Goal: Task Accomplishment & Management: Complete application form

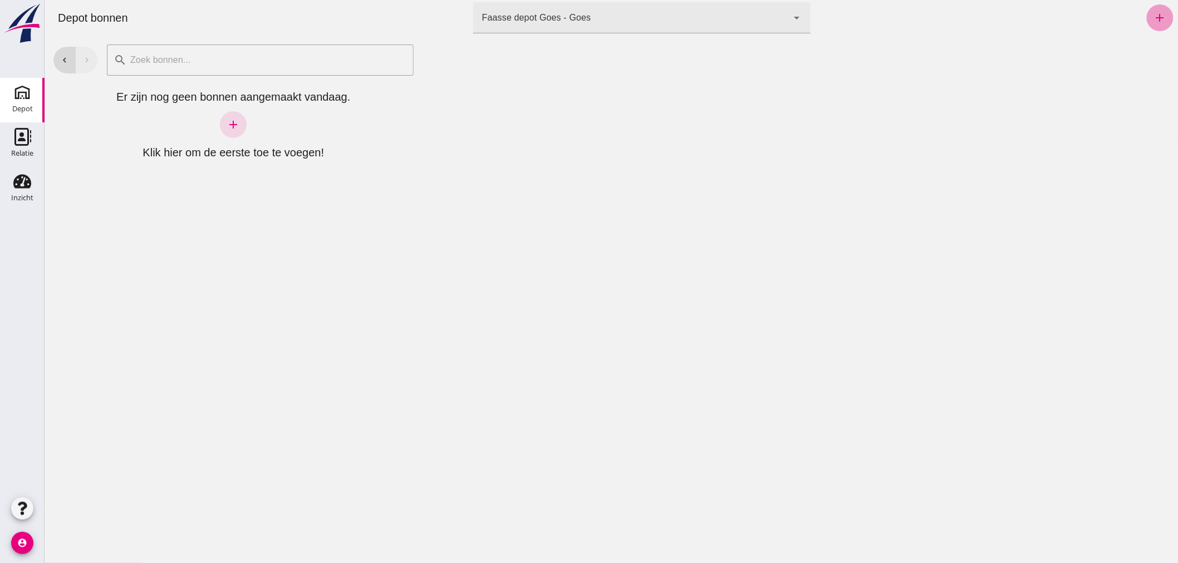
click at [1154, 19] on icon "add" at bounding box center [1159, 17] width 13 height 13
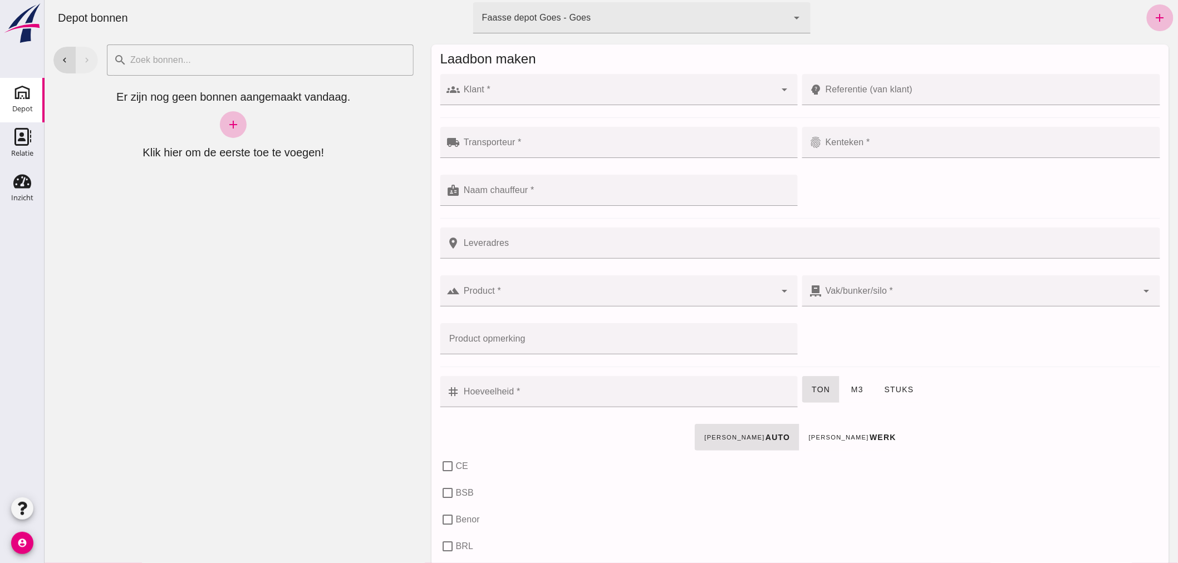
click at [535, 92] on input "Klant *" at bounding box center [618, 95] width 316 height 13
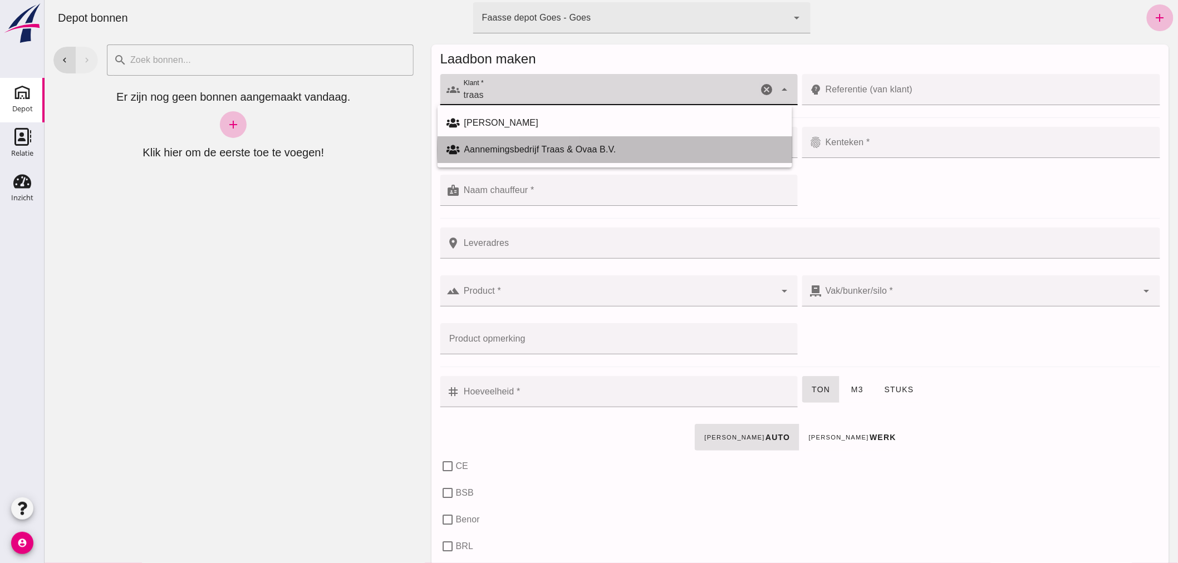
click at [505, 148] on div "Aannemingsbedrijf Traas & Ovaa B.V." at bounding box center [623, 149] width 319 height 13
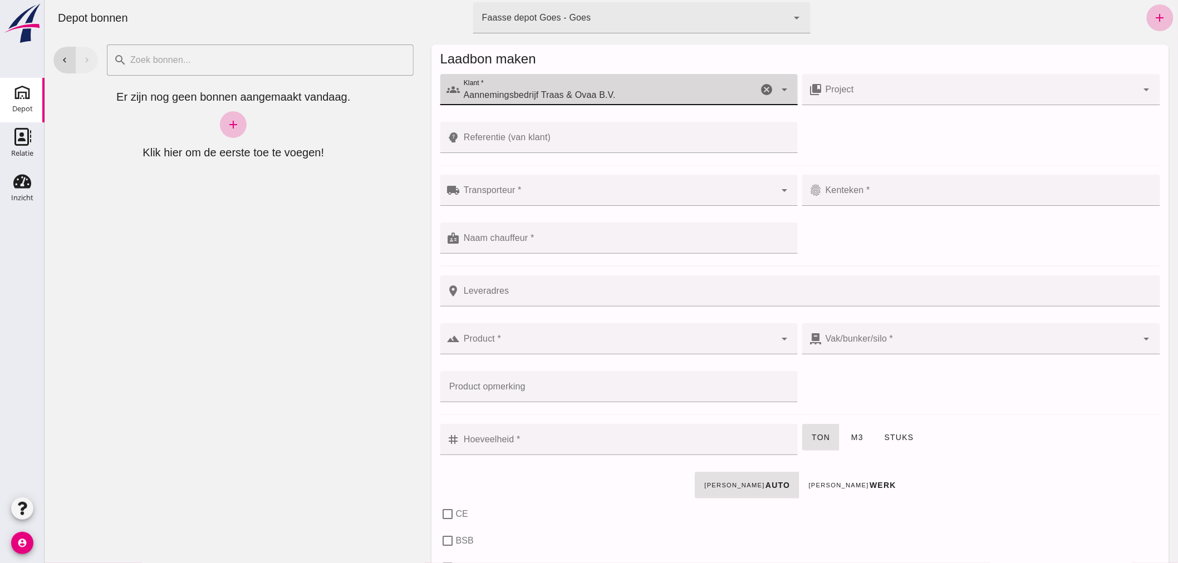
type input "Aannemingsbedrijf Traas & Ovaa B.V."
click at [555, 142] on input "Referentie (van klant)" at bounding box center [625, 137] width 331 height 31
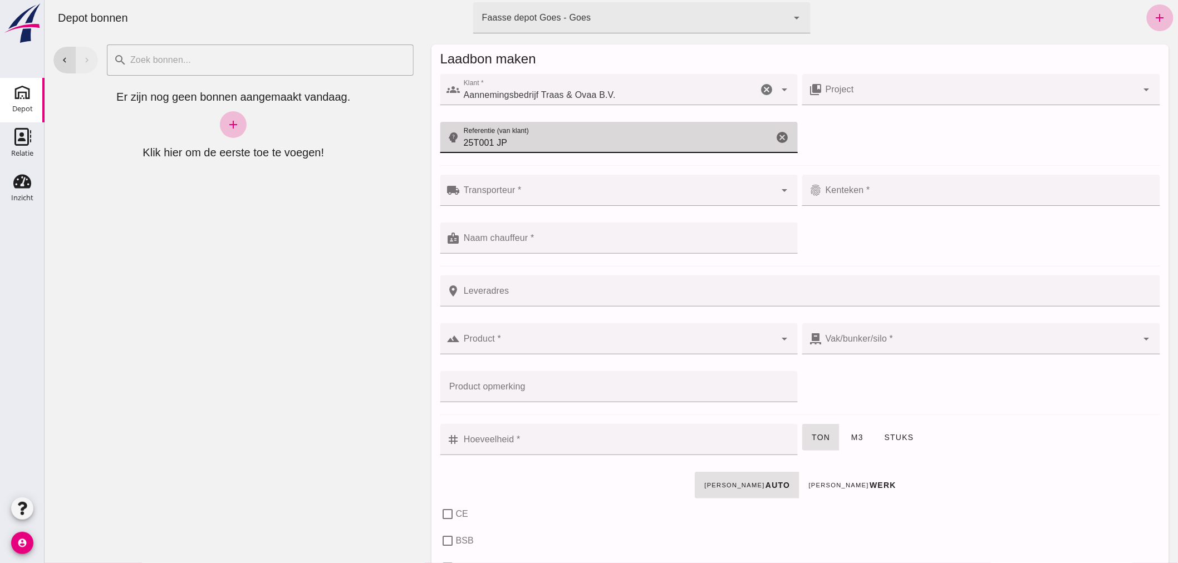
type input "25T001 JP"
click at [524, 296] on input "Leveradres" at bounding box center [806, 291] width 693 height 31
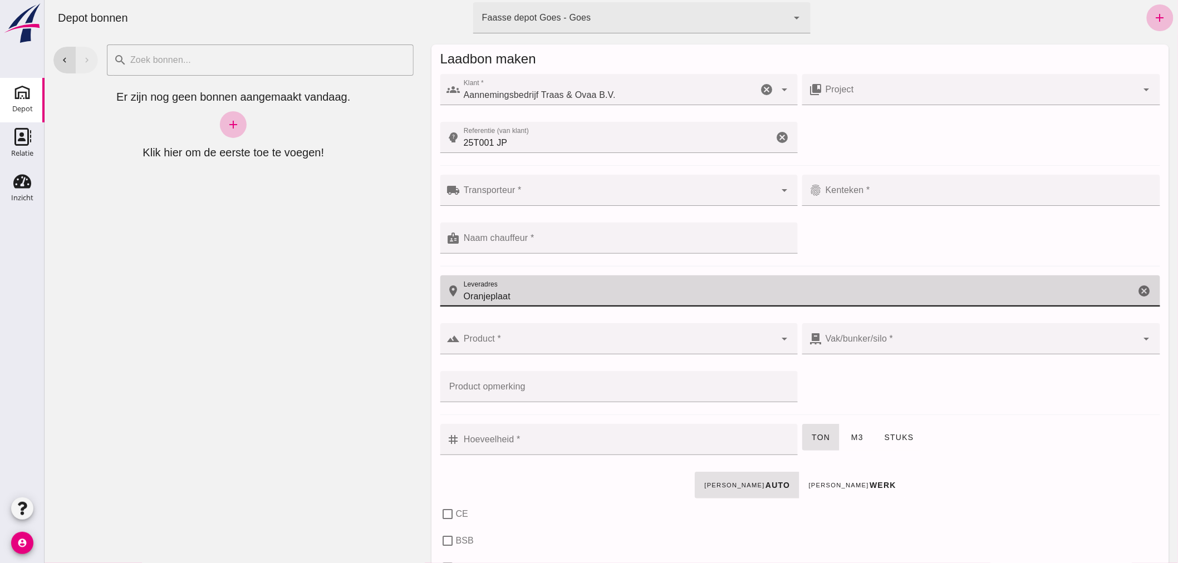
type input "Oranjeplaat"
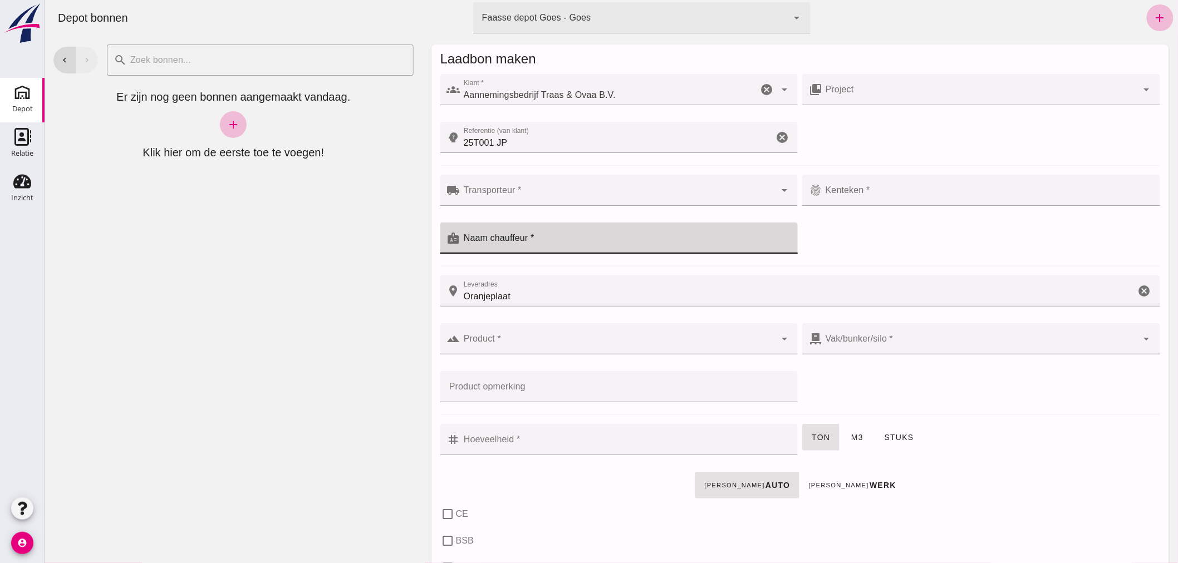
click at [548, 237] on input "Naam chauffeur *" at bounding box center [625, 243] width 331 height 13
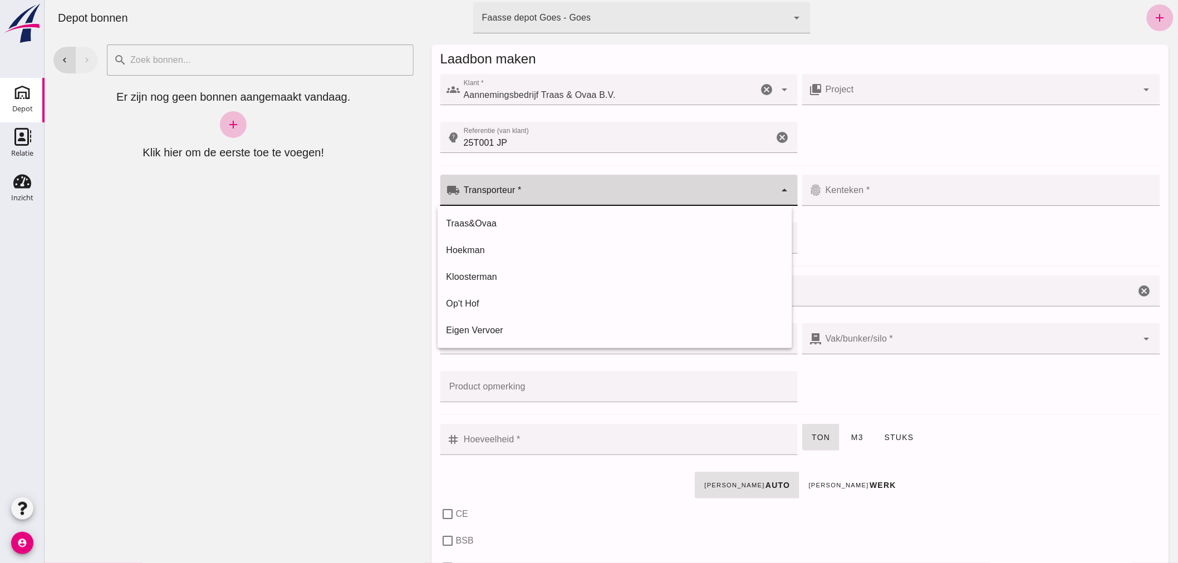
click at [534, 190] on input "Transporteur *" at bounding box center [618, 195] width 316 height 13
click at [507, 222] on div "Traas&Ovaa" at bounding box center [614, 223] width 337 height 13
type input "Traas&Ovaa"
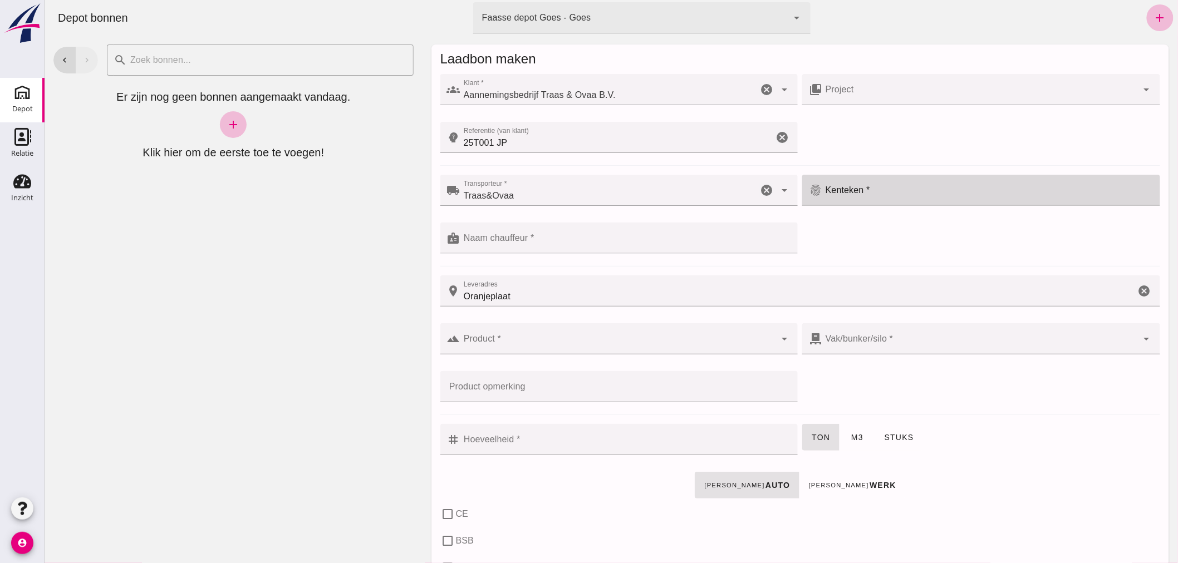
click at [882, 187] on div at bounding box center [987, 190] width 331 height 31
type input "03-BJK-3"
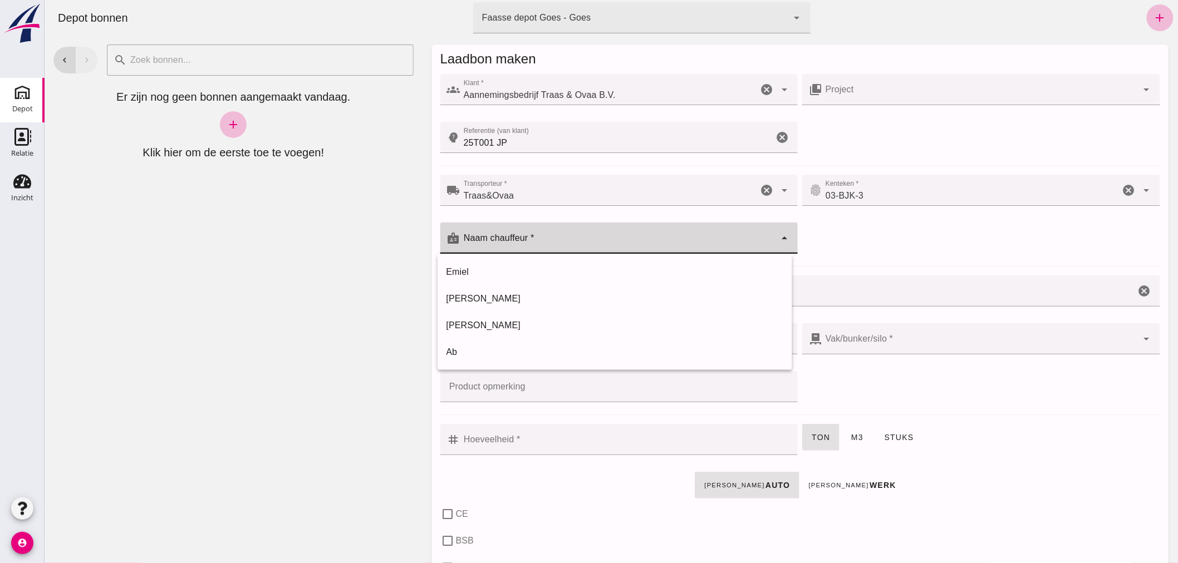
click at [603, 242] on input "Naam chauffeur *" at bounding box center [618, 243] width 316 height 13
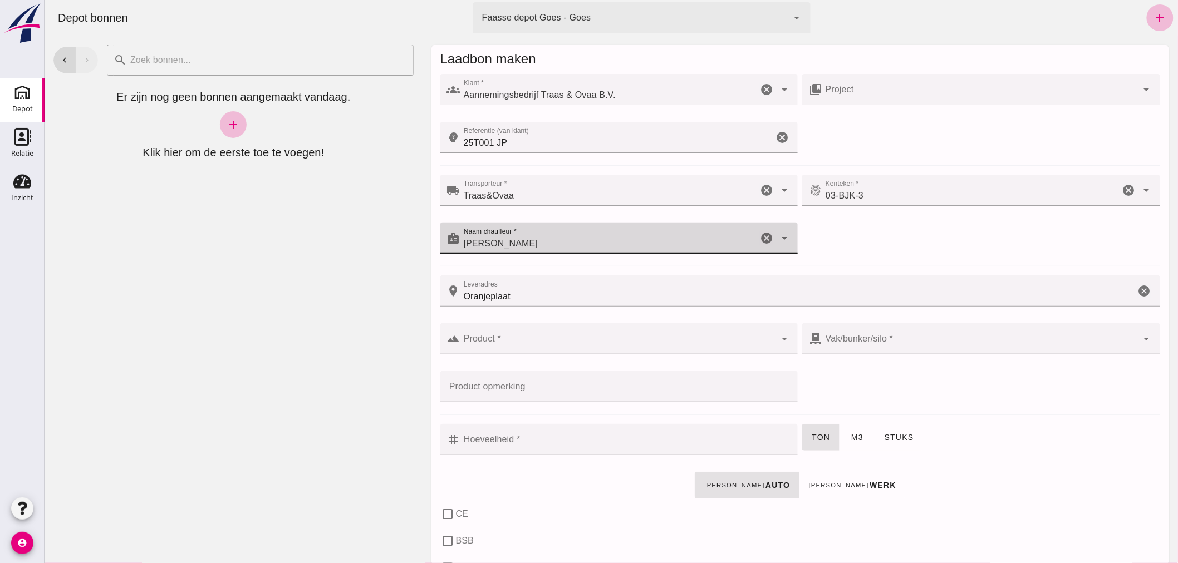
type input "[PERSON_NAME]"
click at [521, 342] on input "Product *" at bounding box center [618, 344] width 316 height 13
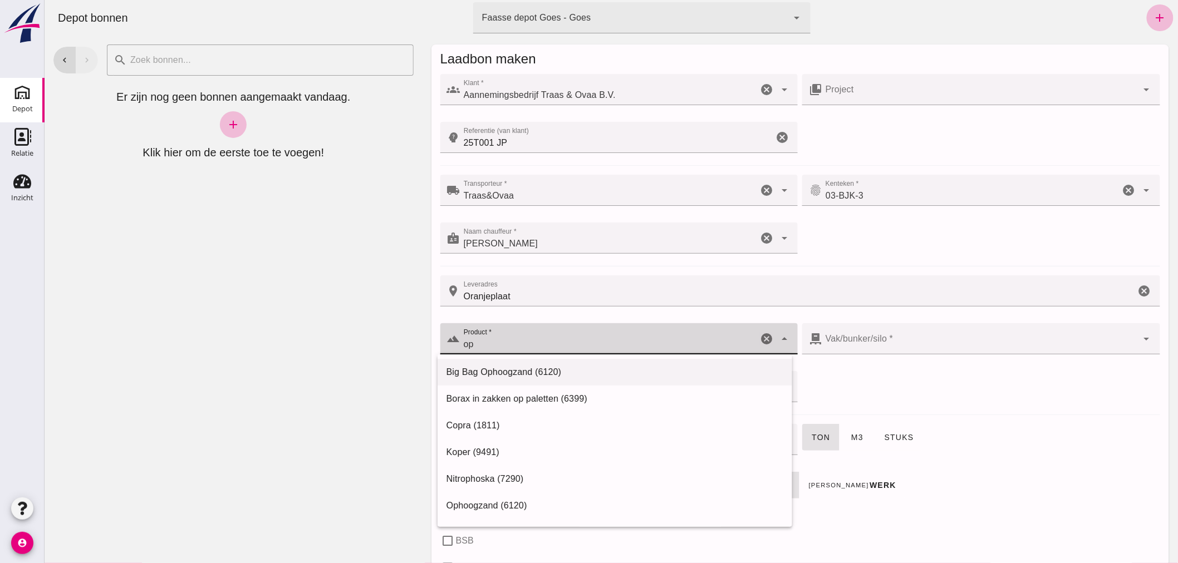
click at [496, 368] on div "Big Bag Ophoogzand (6120)" at bounding box center [614, 372] width 337 height 13
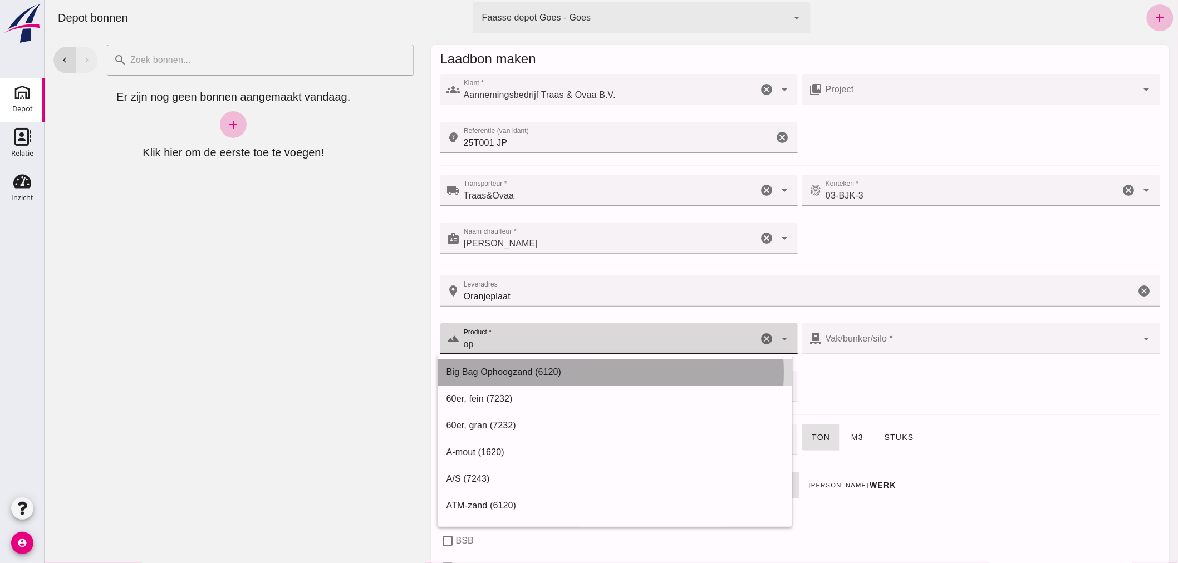
type input "Big Bag Ophoogzand (6120)"
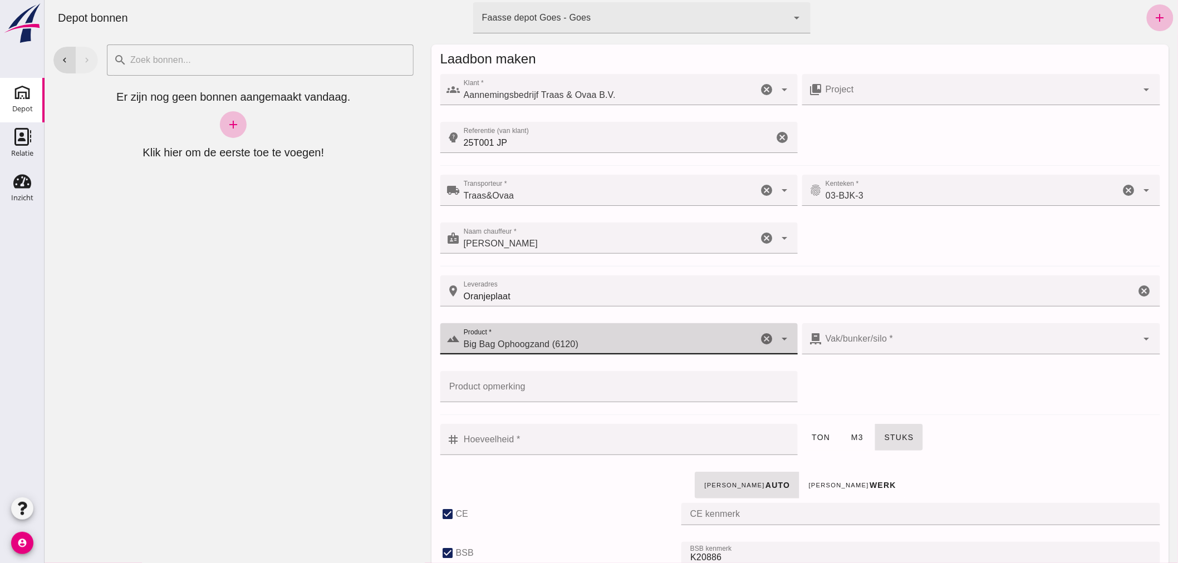
type input "38"
checkbox input "true"
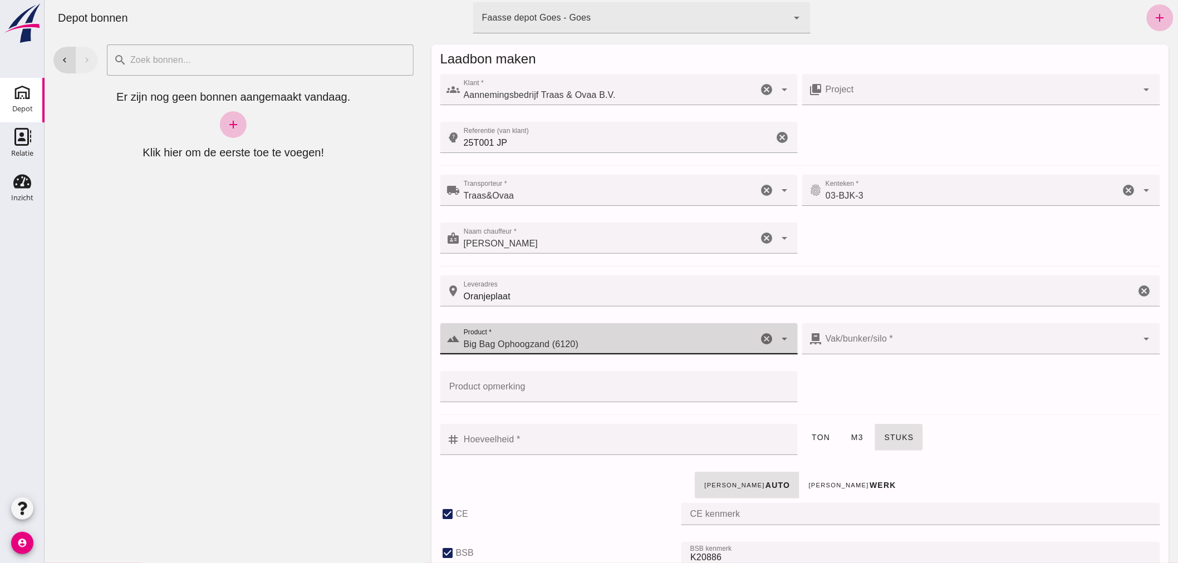
type input "40"
checkbox input "true"
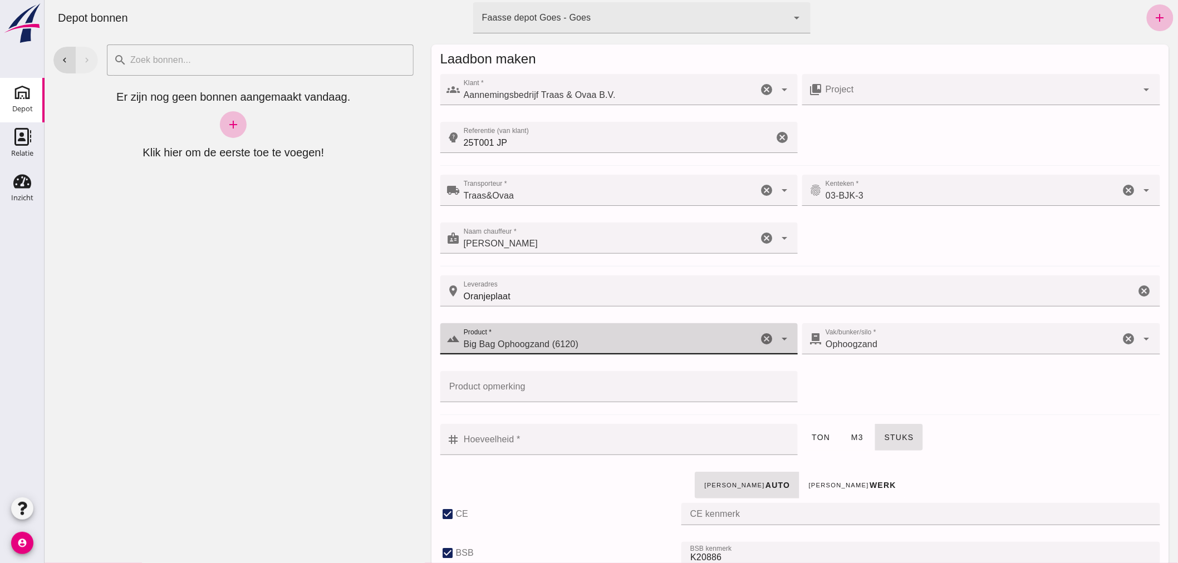
type input "Big Bag Ophoogzand (6120)"
click at [558, 438] on input "Hoeveelheid *" at bounding box center [625, 439] width 331 height 31
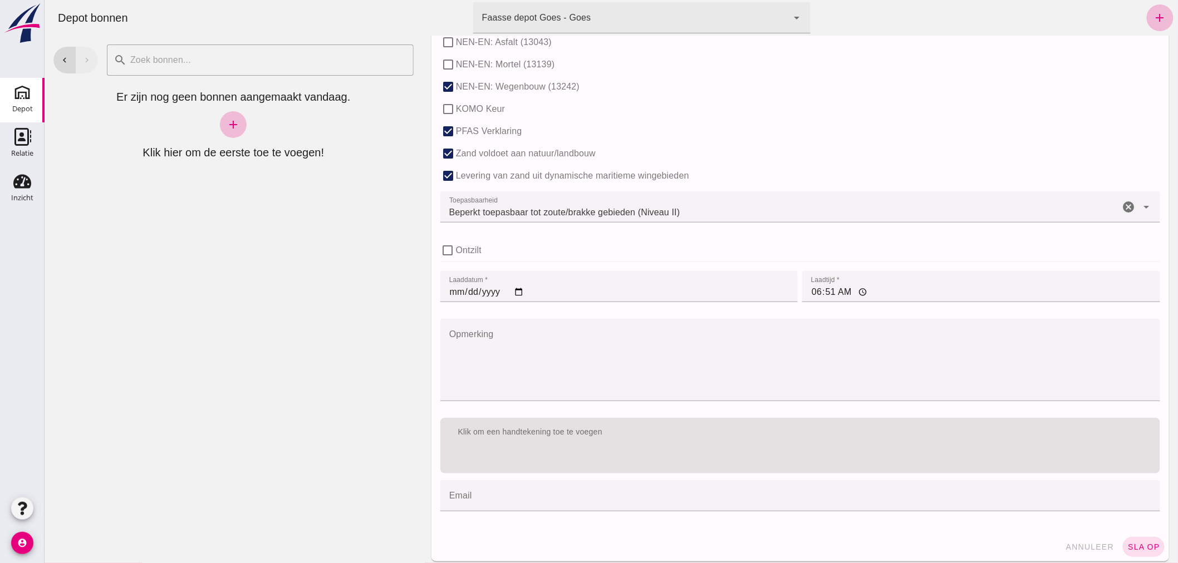
scroll to position [684, 0]
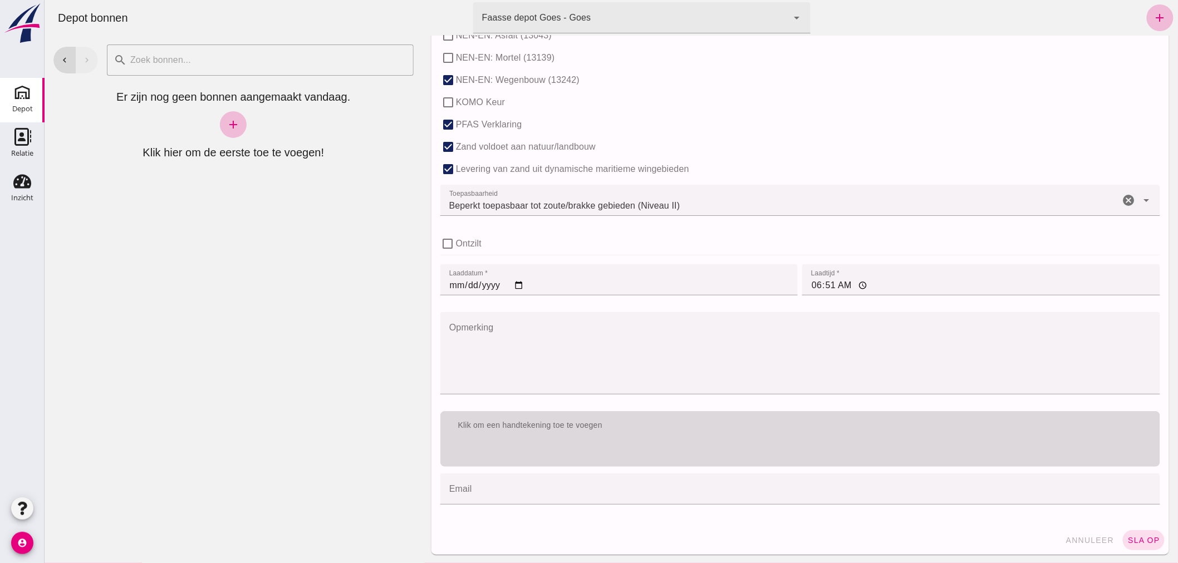
type input "1"
click at [573, 430] on div "Klik om een handtekening toe te voegen" at bounding box center [800, 425] width 702 height 11
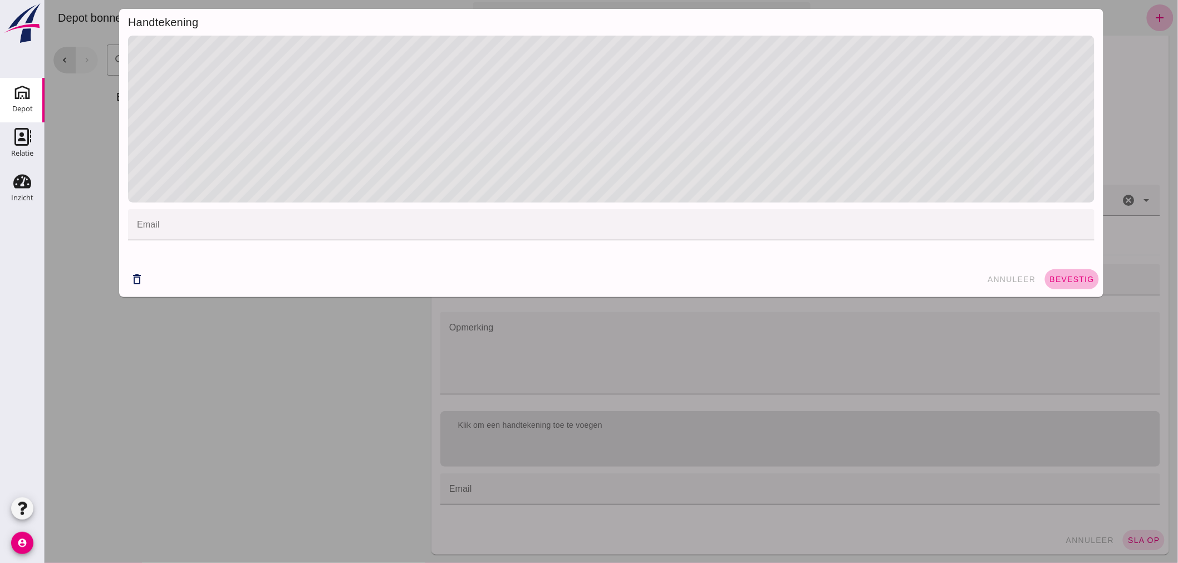
click at [1059, 278] on span "bevestig" at bounding box center [1071, 279] width 45 height 9
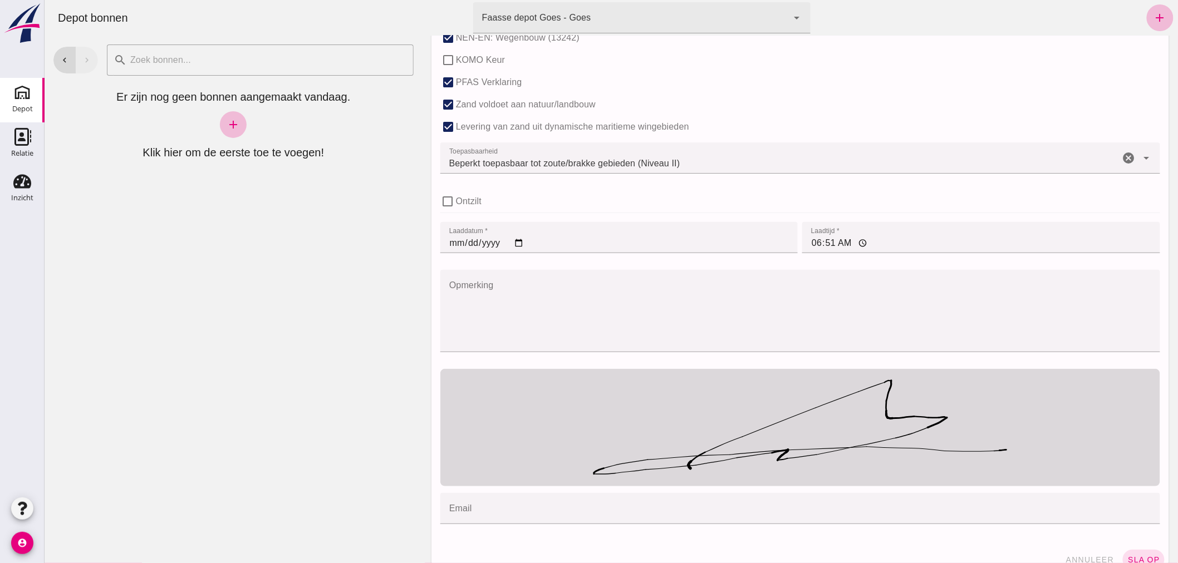
scroll to position [745, 0]
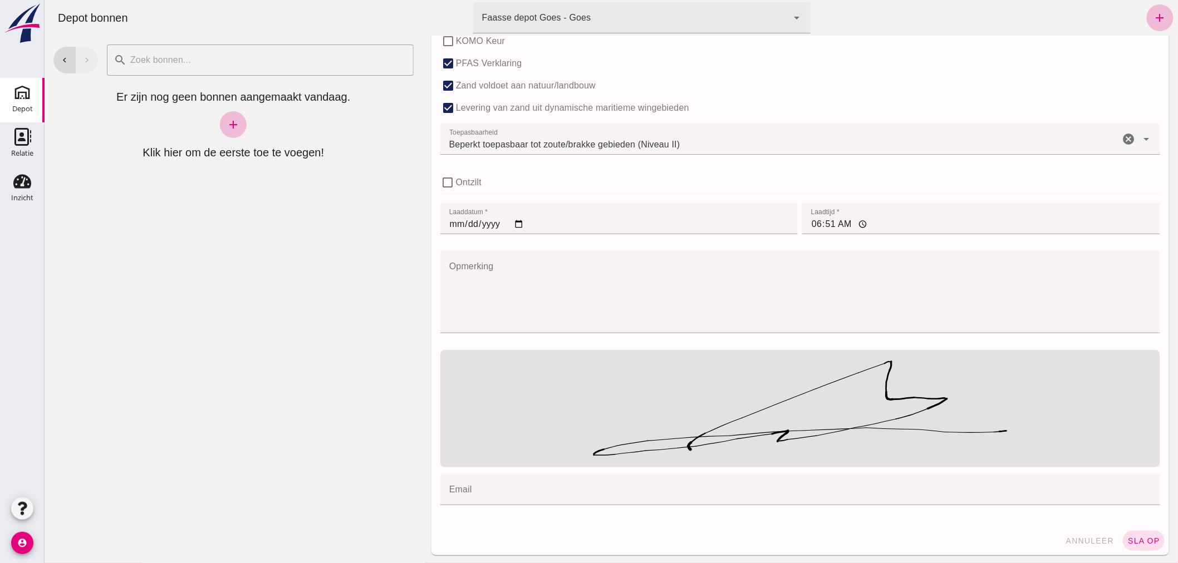
click at [1134, 537] on span "sla op" at bounding box center [1143, 541] width 33 height 9
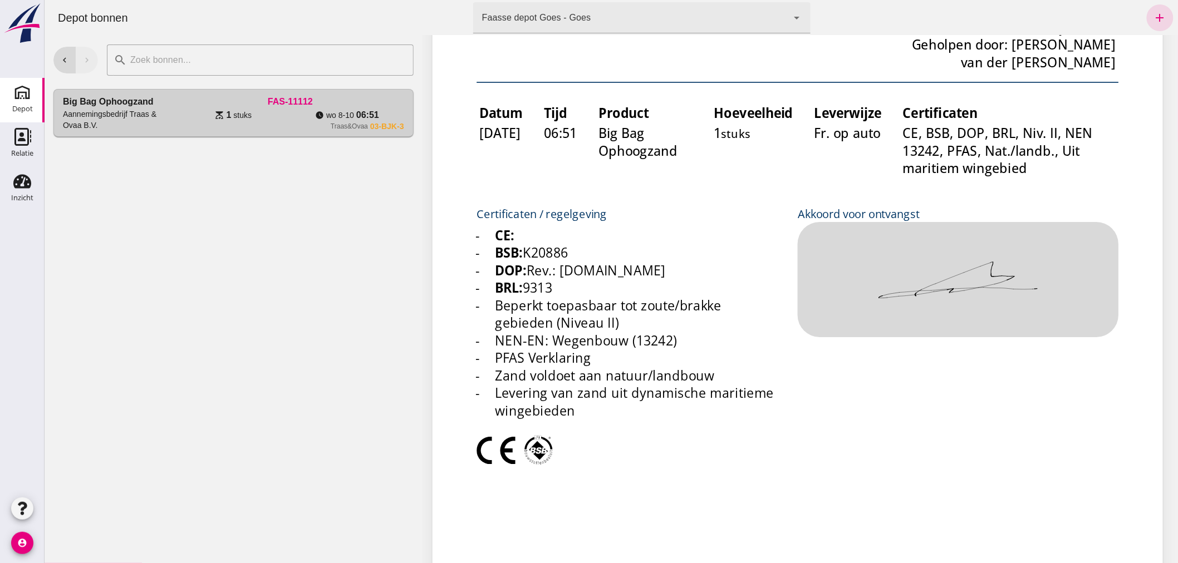
scroll to position [0, 0]
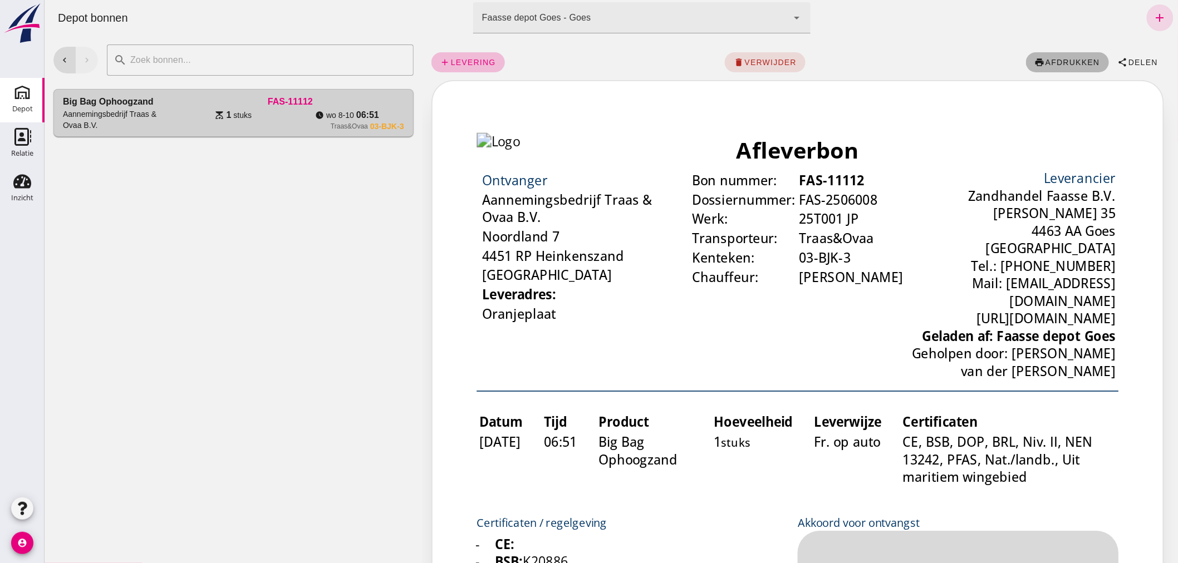
click at [1045, 58] on span "afdrukken" at bounding box center [1071, 62] width 55 height 9
click at [1153, 15] on icon "add" at bounding box center [1159, 17] width 13 height 13
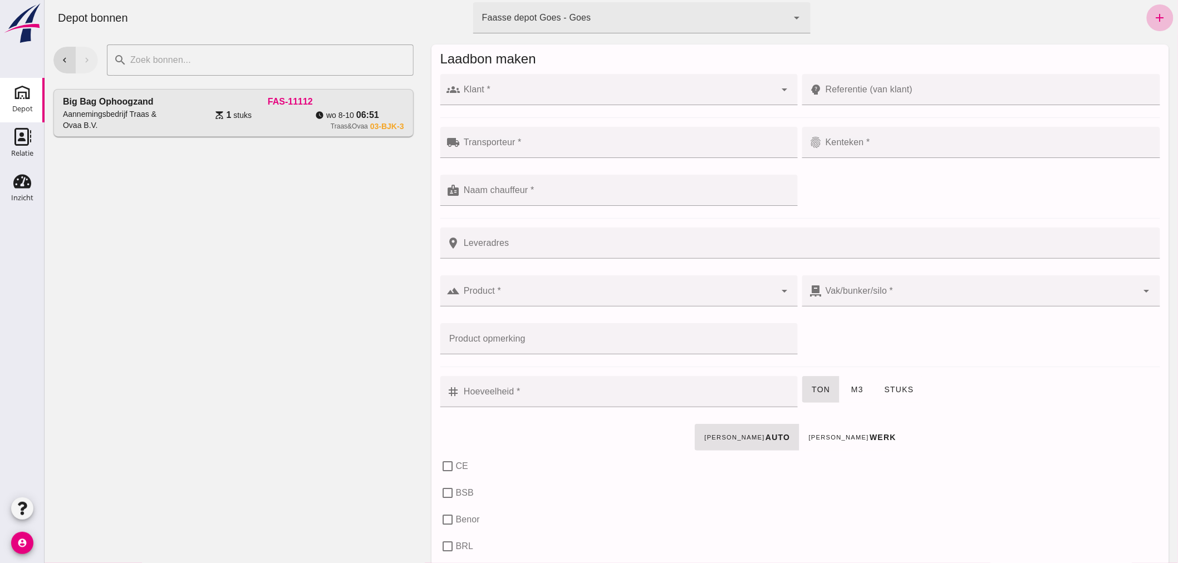
click at [699, 87] on div at bounding box center [618, 89] width 316 height 31
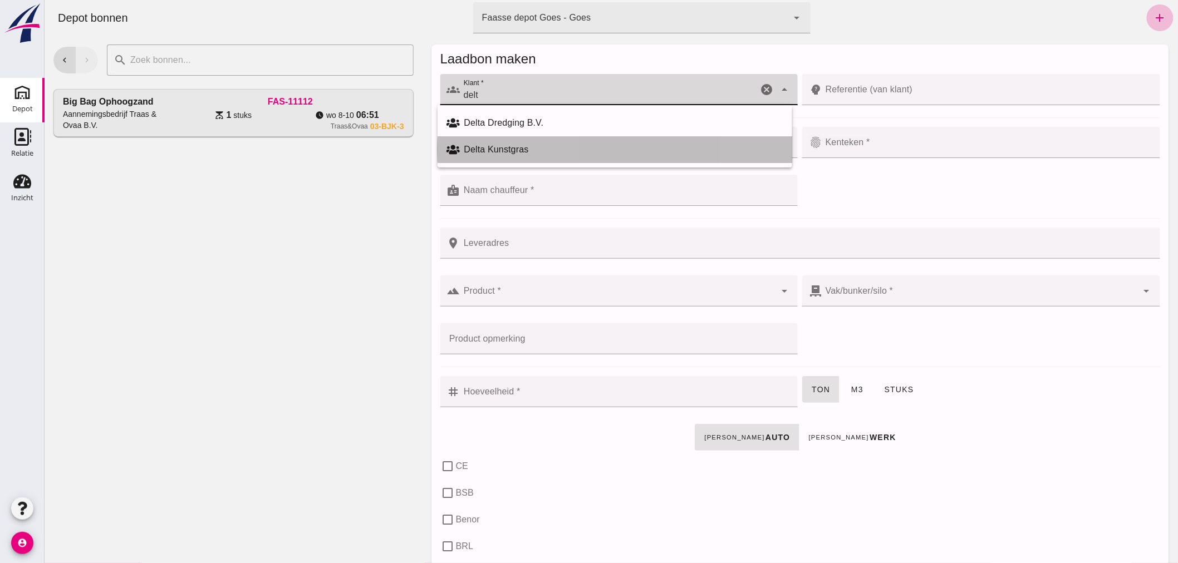
click at [503, 149] on div "Delta Kunstgras" at bounding box center [623, 149] width 319 height 13
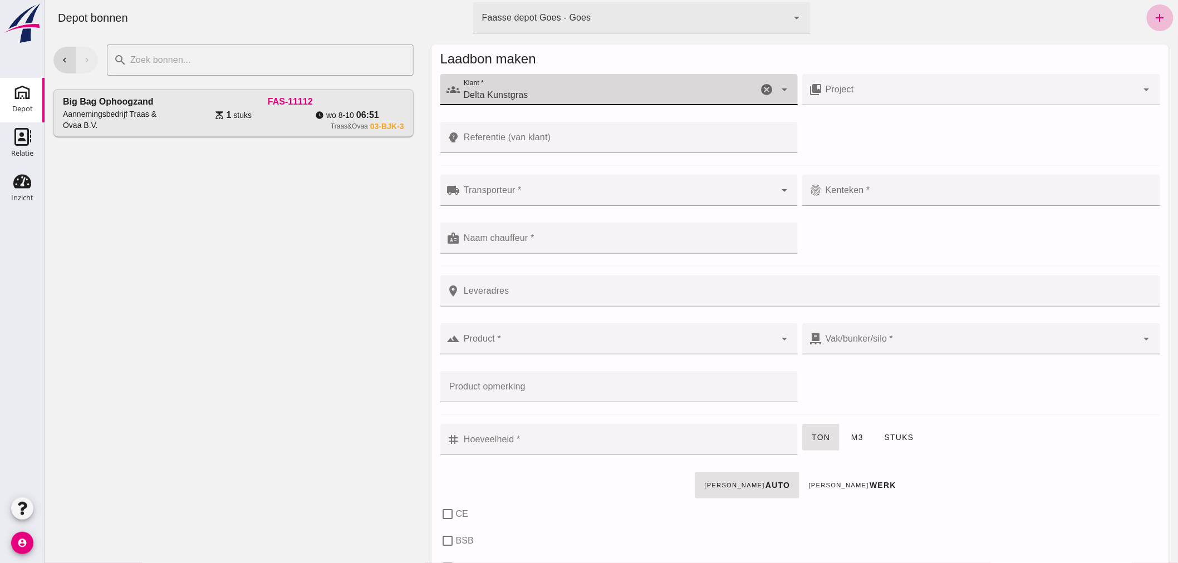
type input "Delta Kunstgras"
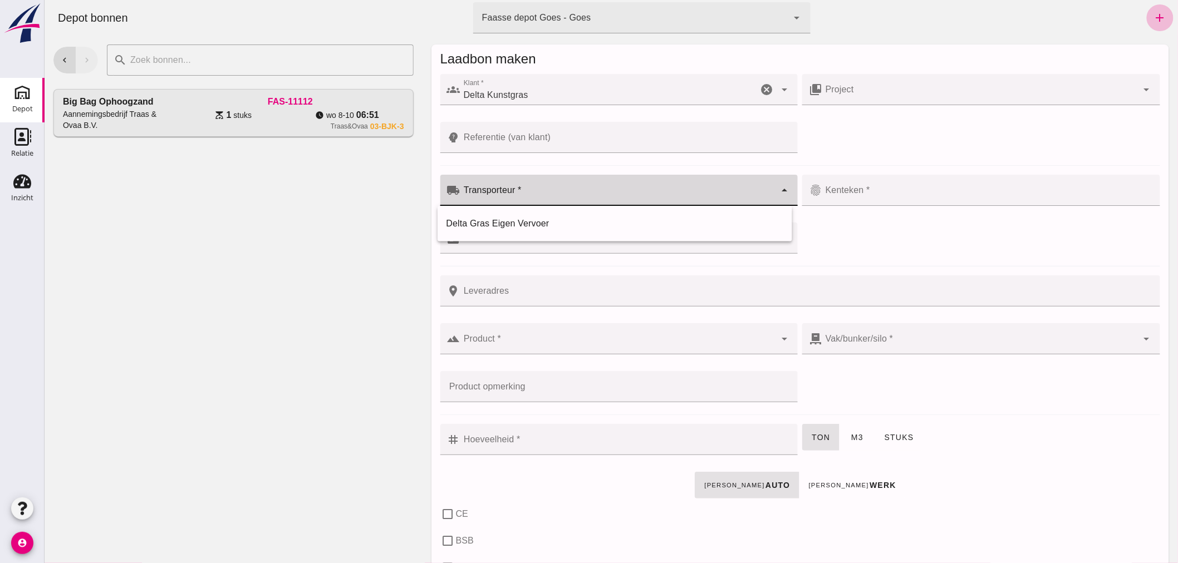
click at [524, 193] on input "Transporteur *" at bounding box center [618, 195] width 316 height 13
click at [537, 224] on div "Delta Gras Eigen Vervoer" at bounding box center [614, 223] width 337 height 13
type input "Delta Gras Eigen Vervoer"
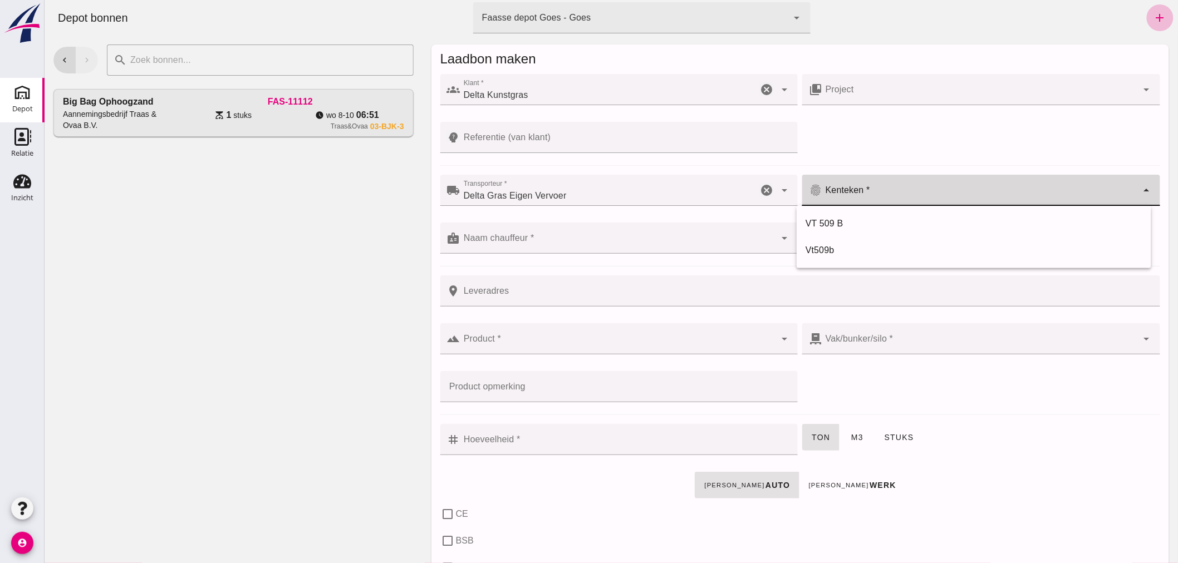
click at [883, 188] on div at bounding box center [980, 190] width 316 height 31
click at [852, 220] on div "VT 509 B" at bounding box center [973, 223] width 337 height 13
type input "VT 509 B"
click at [602, 238] on input "Naam chauffeur *" at bounding box center [618, 243] width 316 height 13
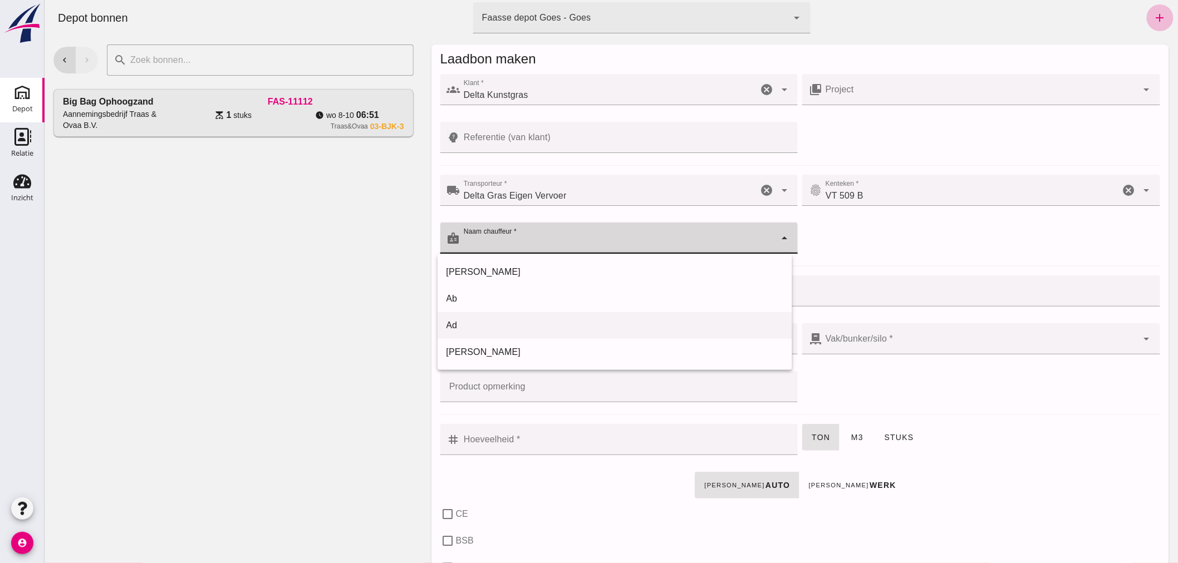
click at [475, 321] on div "Ad" at bounding box center [614, 325] width 337 height 13
type input "Ad"
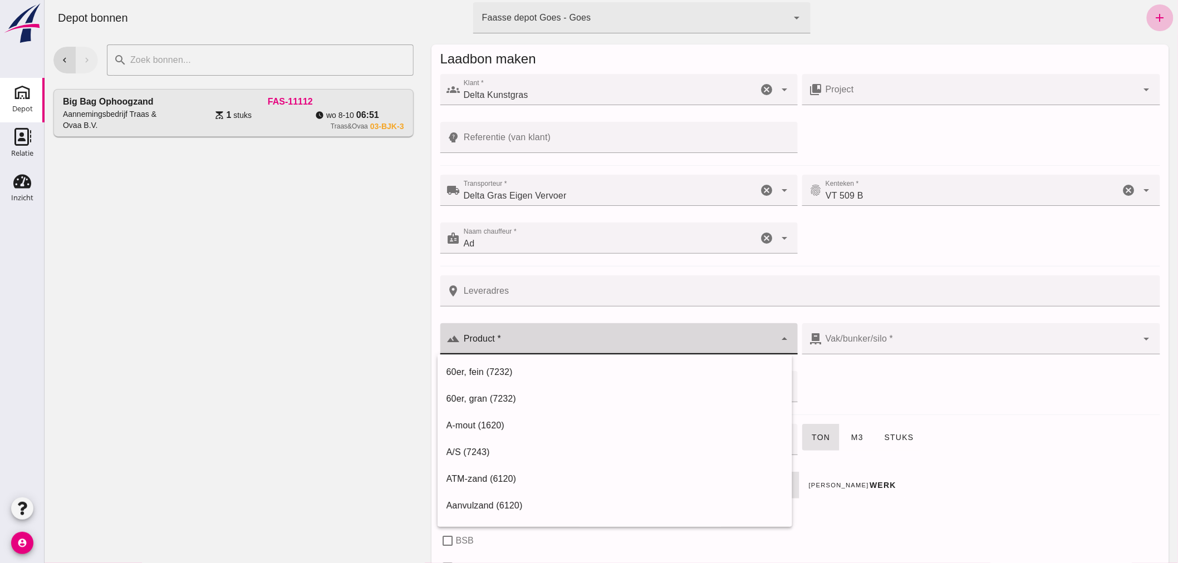
click at [521, 343] on input "Product *" at bounding box center [618, 344] width 316 height 13
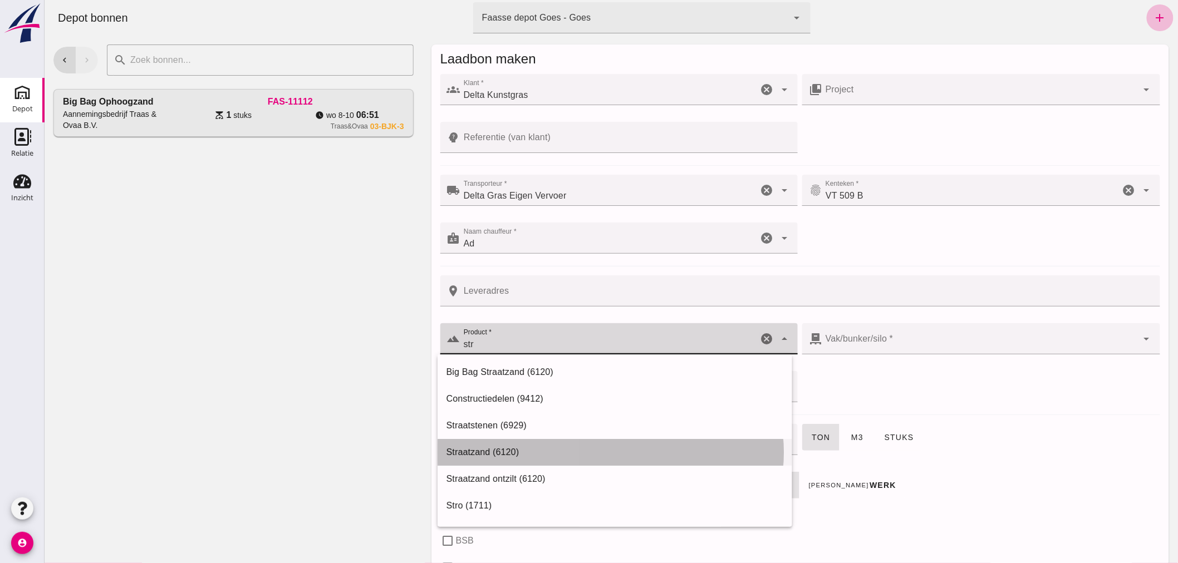
click at [487, 448] on div "Straatzand (6120)" at bounding box center [614, 452] width 337 height 13
type input "Straatzand (6120)"
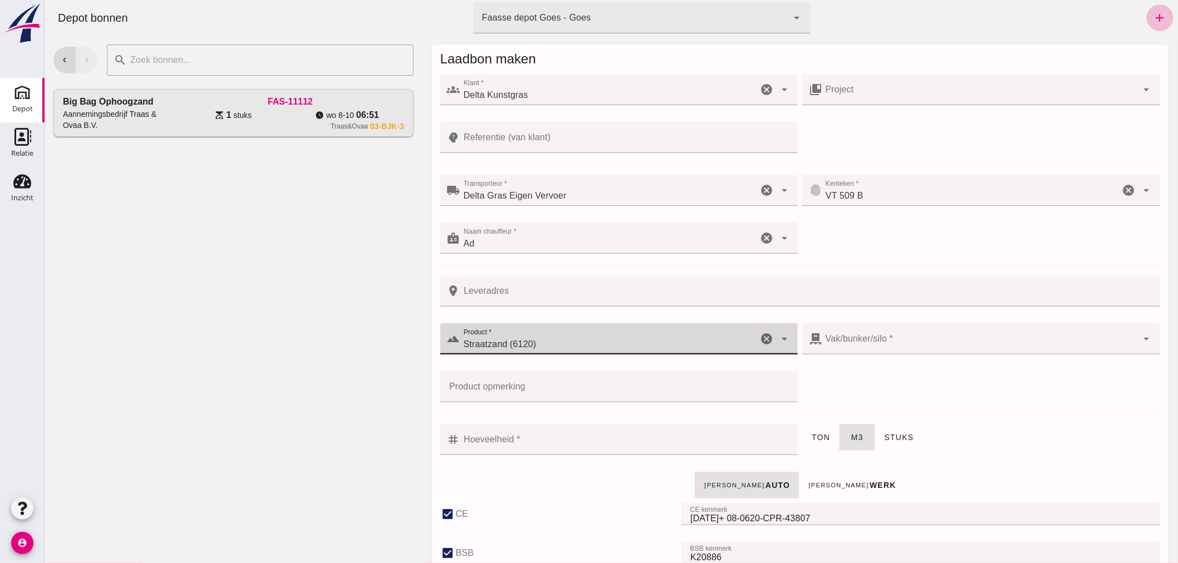
checkbox input "true"
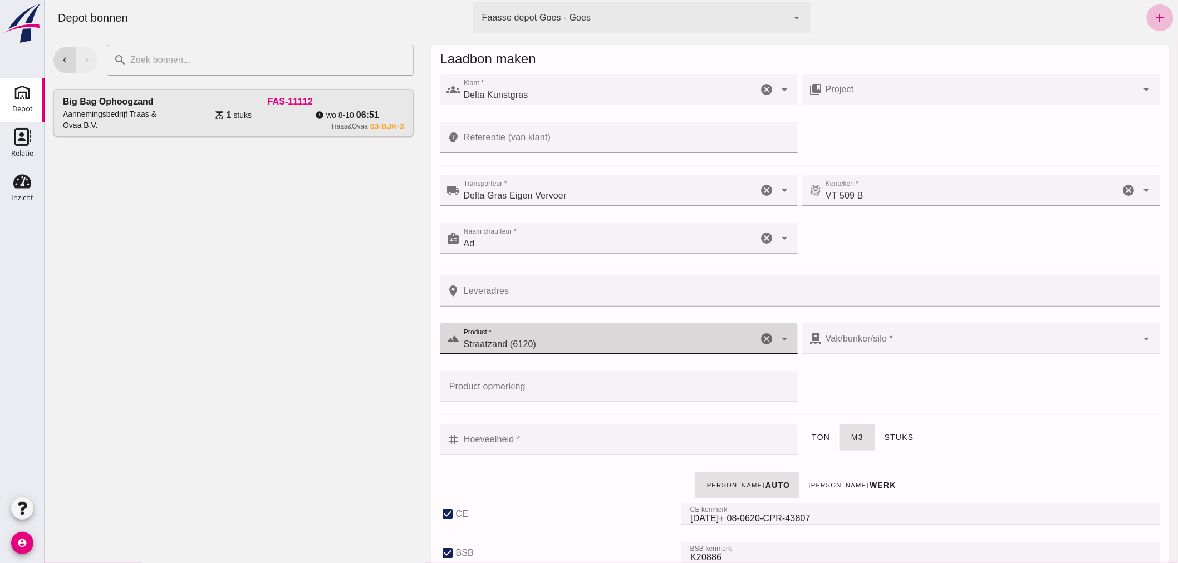
checkbox input "true"
type input "40"
type input "Straatzand (6120)"
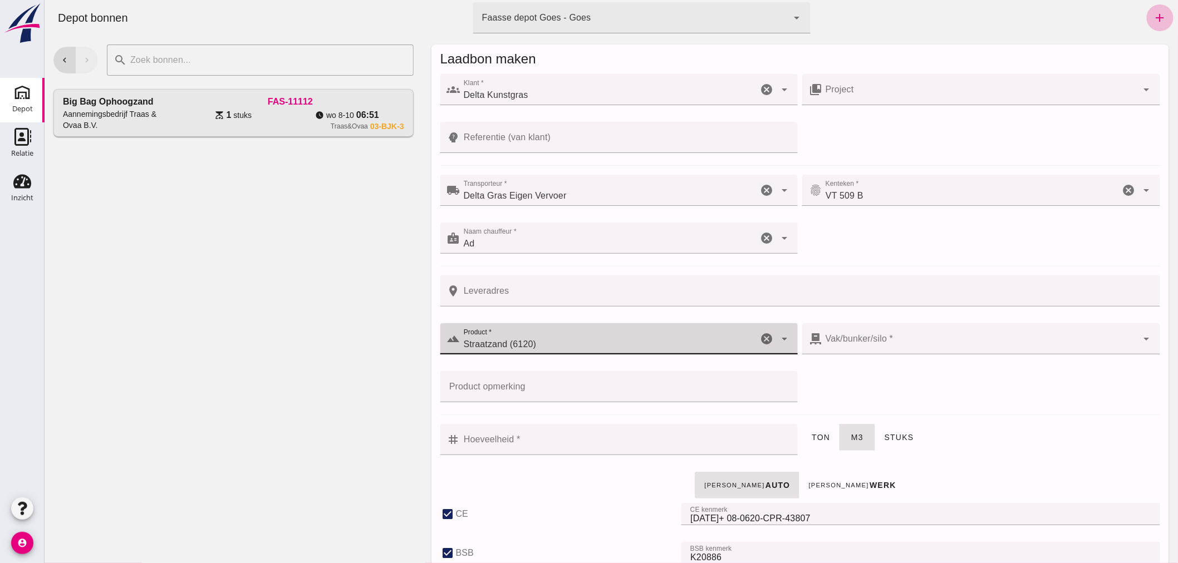
click at [972, 336] on div at bounding box center [980, 338] width 316 height 31
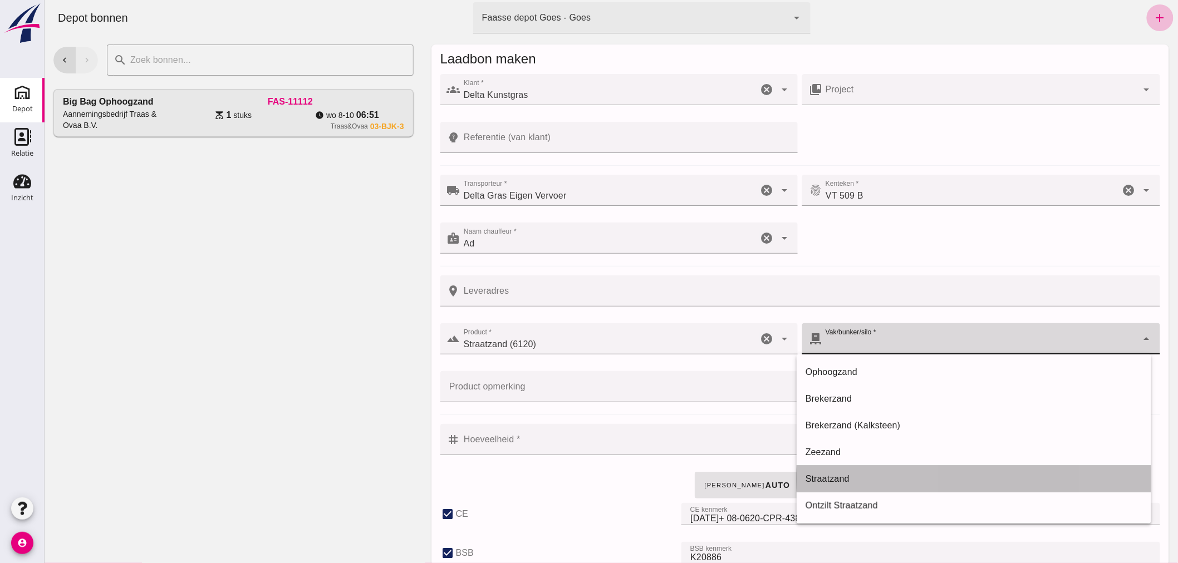
click at [835, 477] on div "Straatzand" at bounding box center [973, 479] width 337 height 13
type input "303"
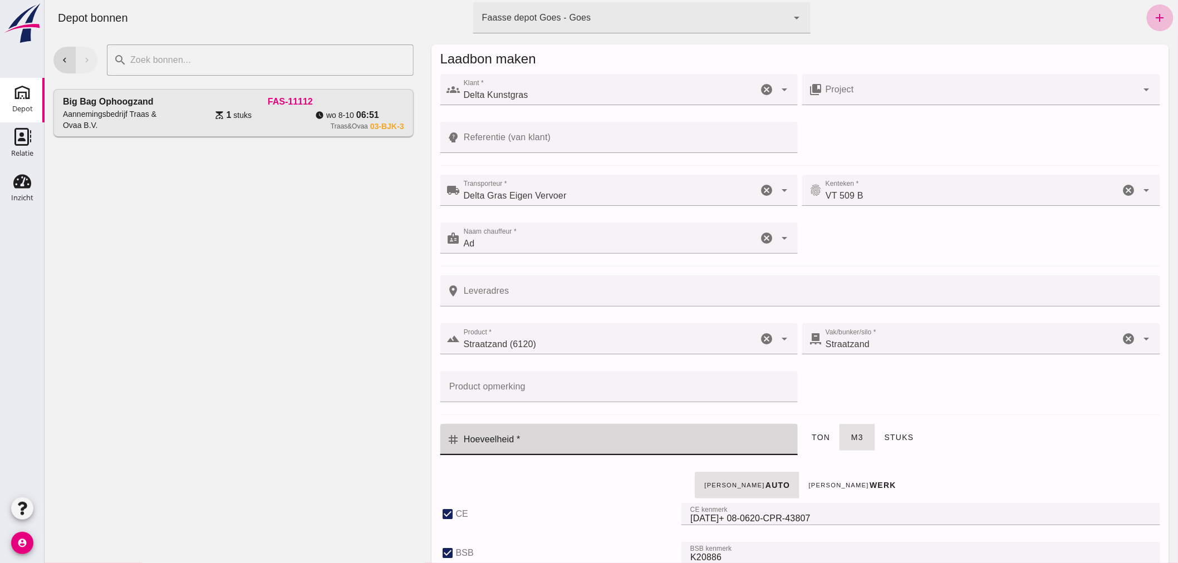
click at [606, 435] on input "Hoeveelheid *" at bounding box center [625, 439] width 331 height 31
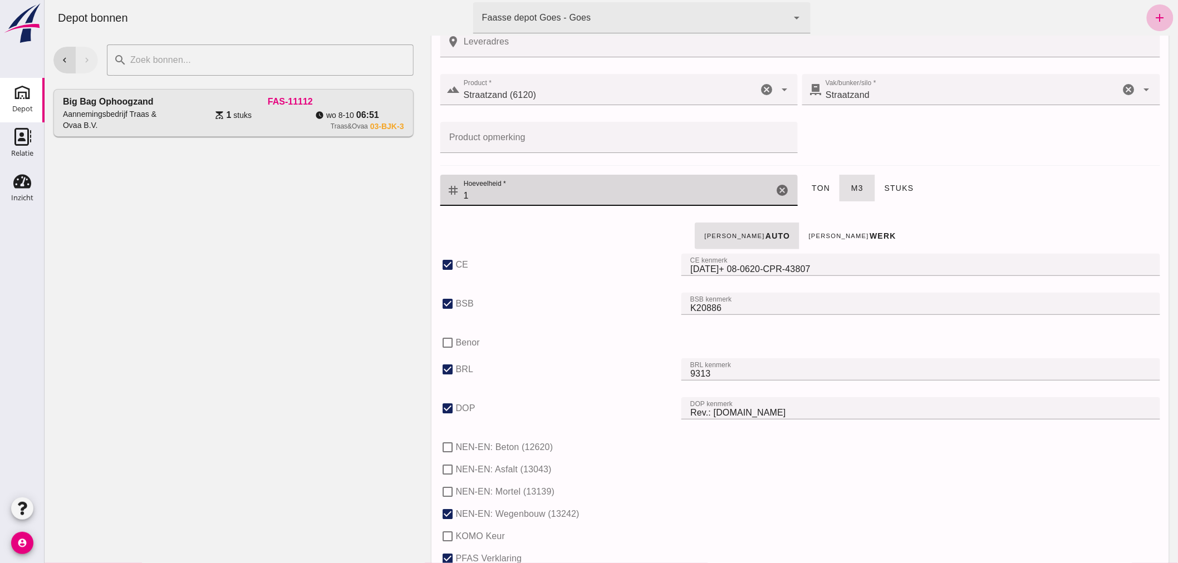
scroll to position [65, 0]
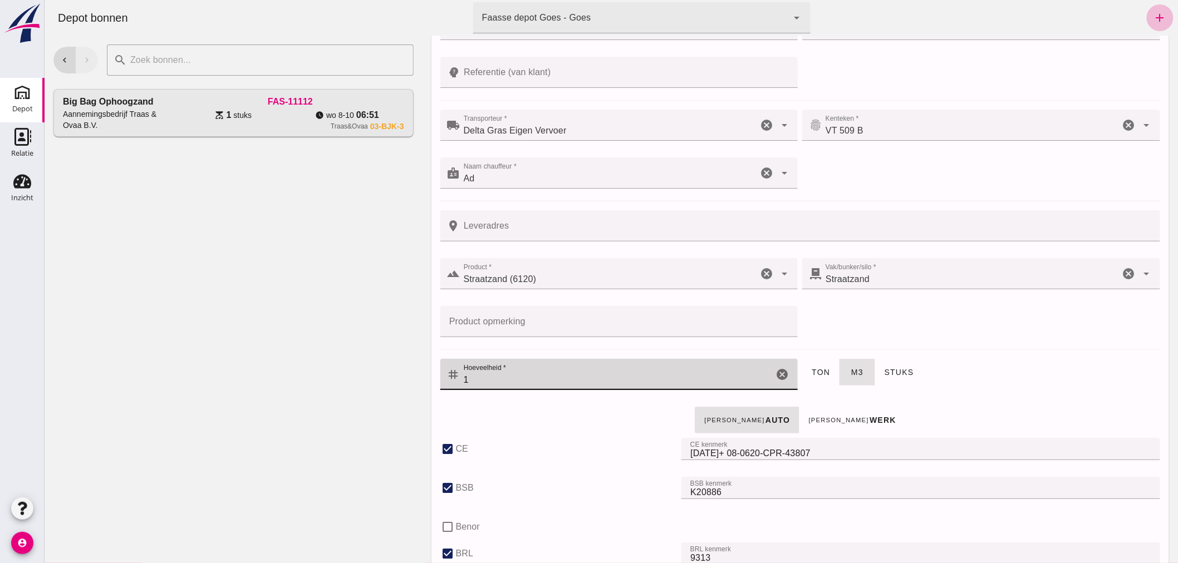
type input "1"
click at [566, 223] on input "Leveradres" at bounding box center [806, 225] width 693 height 31
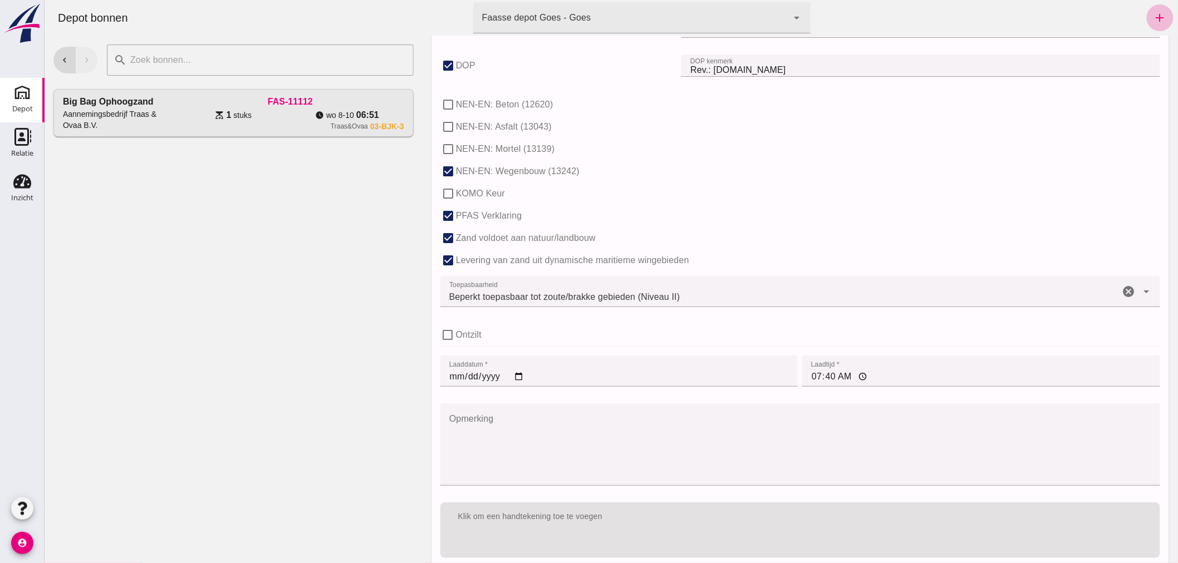
scroll to position [684, 0]
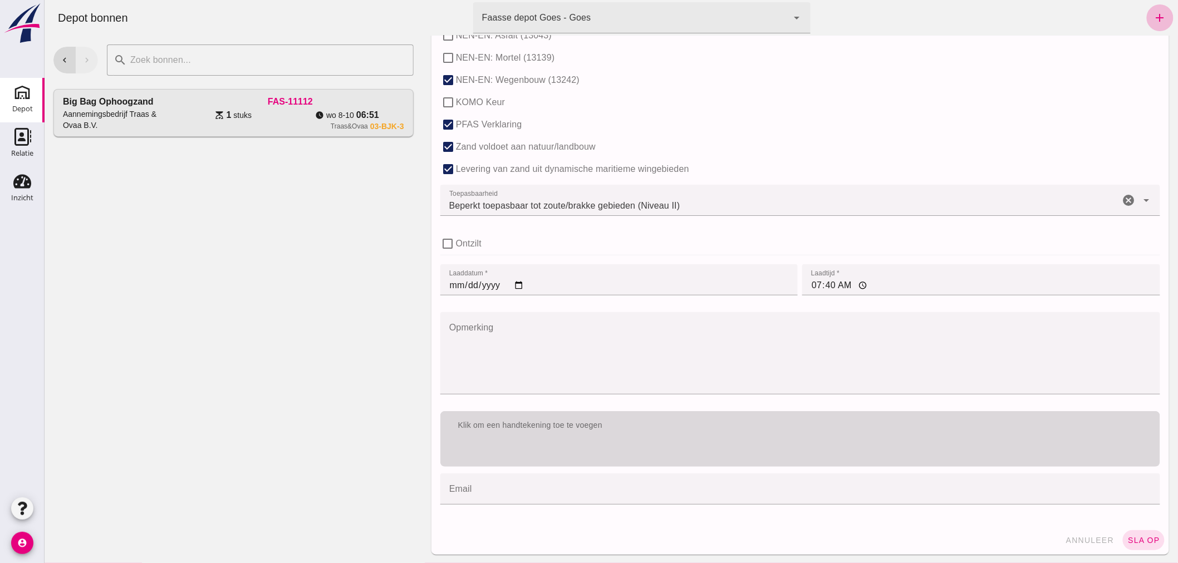
type input "Goes"
click at [660, 418] on div "Klik om een handtekening toe te voegen" at bounding box center [800, 425] width 720 height 29
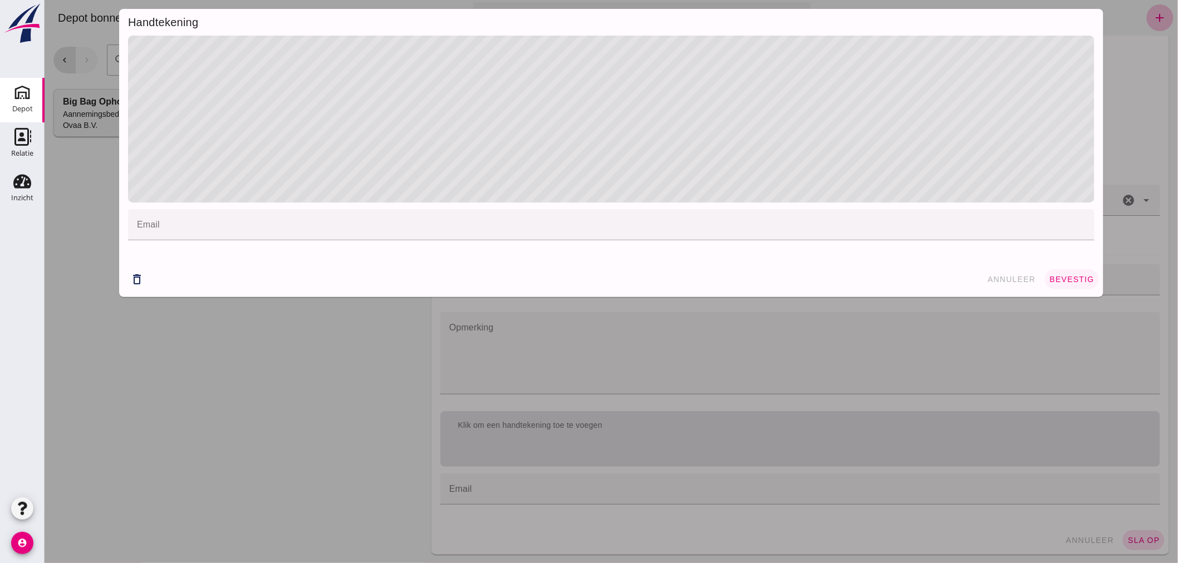
click at [1070, 275] on span "bevestig" at bounding box center [1071, 279] width 45 height 9
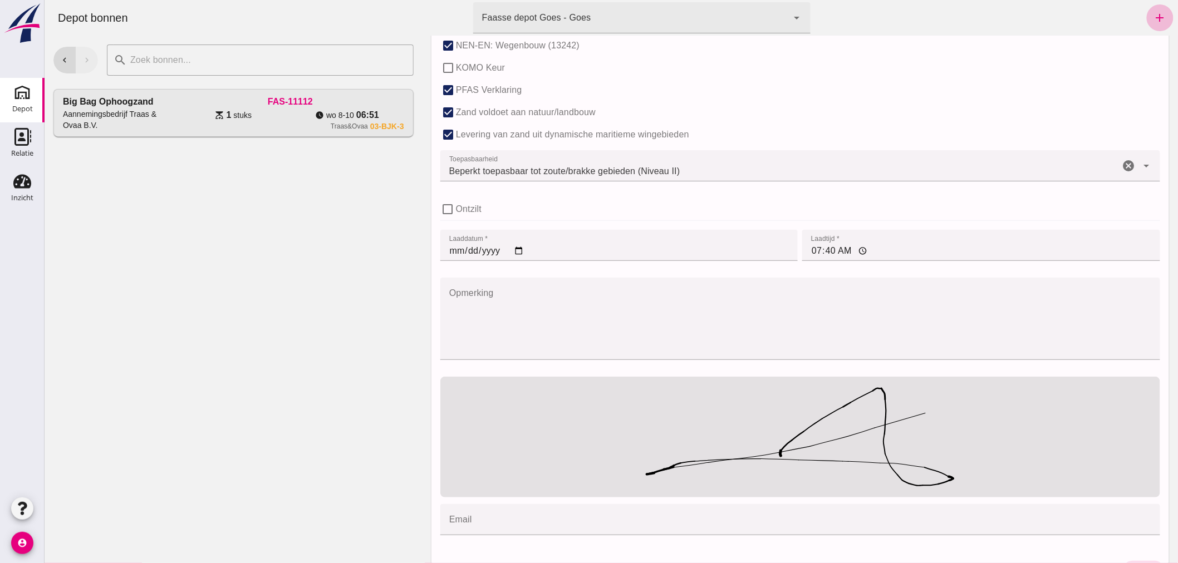
scroll to position [749, 0]
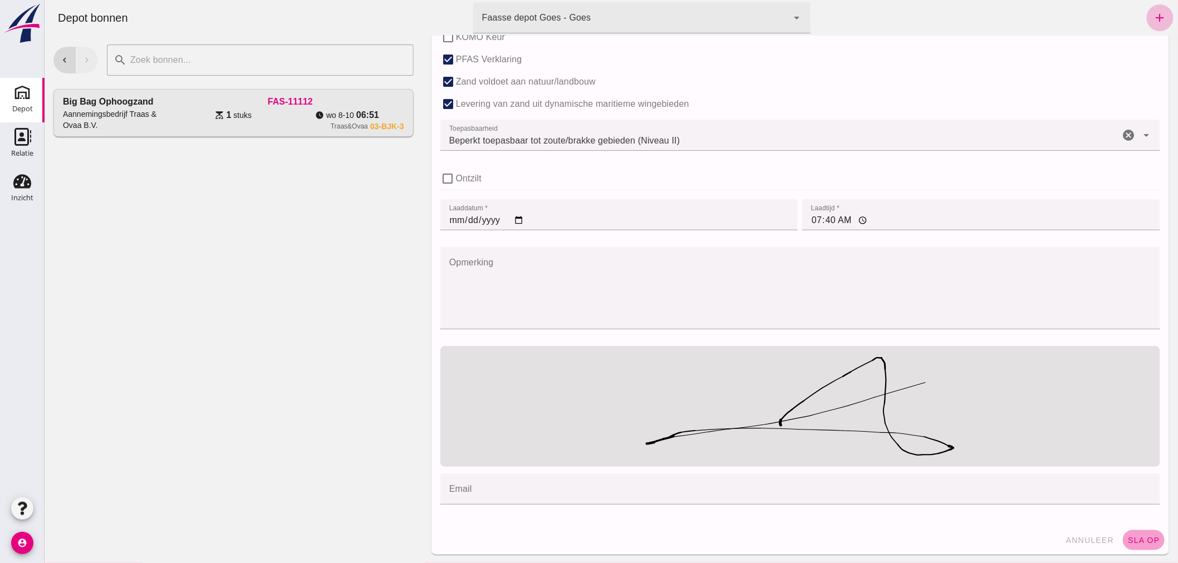
click at [1140, 537] on span "sla op" at bounding box center [1143, 540] width 33 height 9
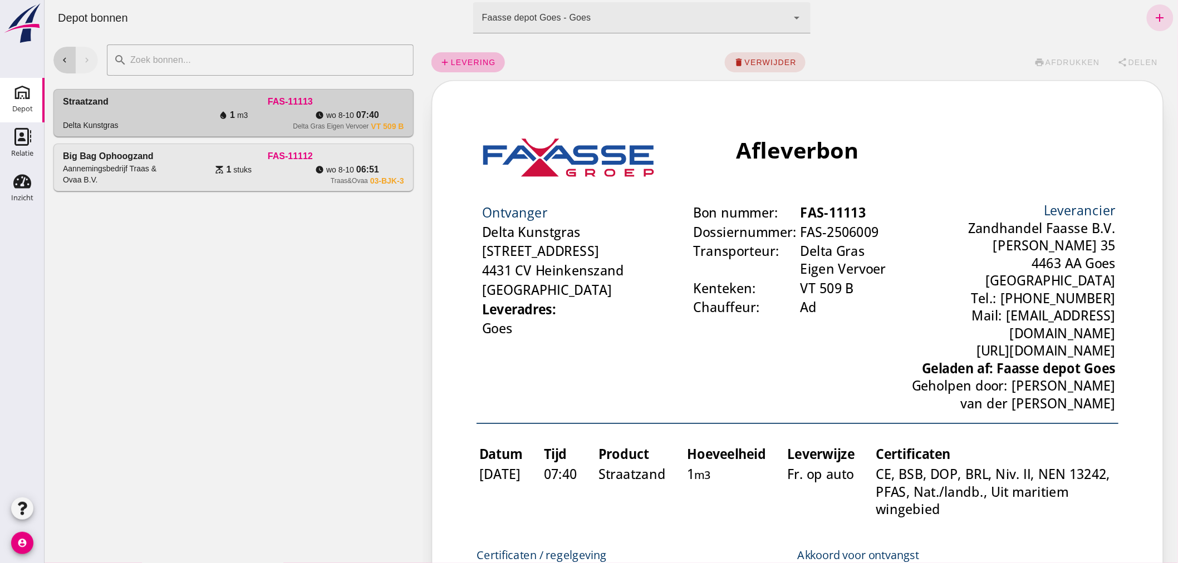
scroll to position [0, 0]
click at [61, 51] on button "chevron_left" at bounding box center [64, 60] width 22 height 27
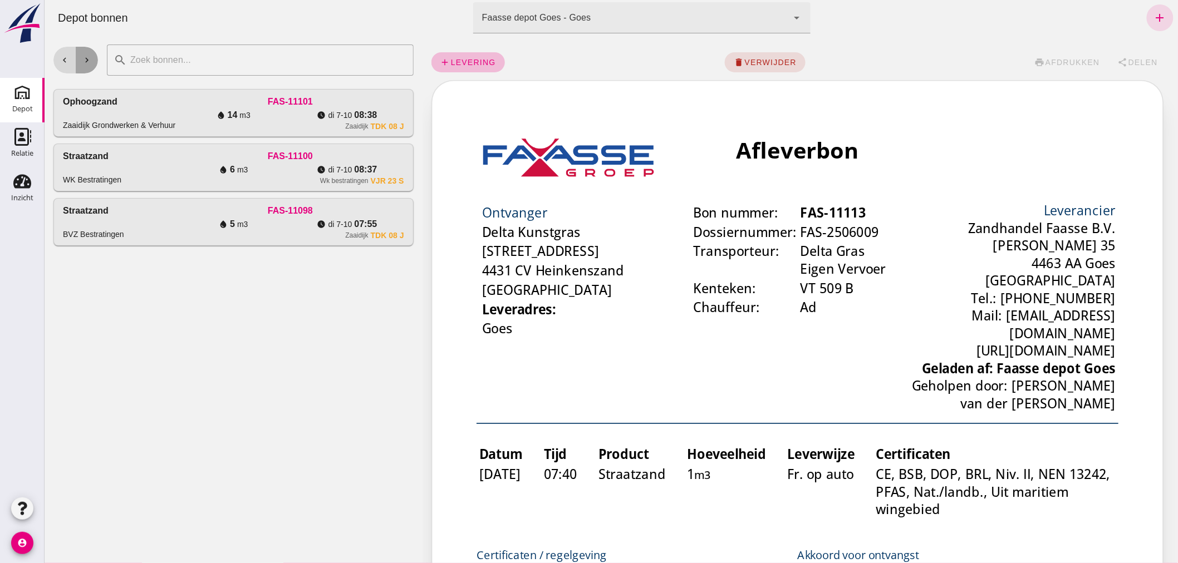
click at [86, 57] on icon "chevron_right" at bounding box center [86, 60] width 10 height 10
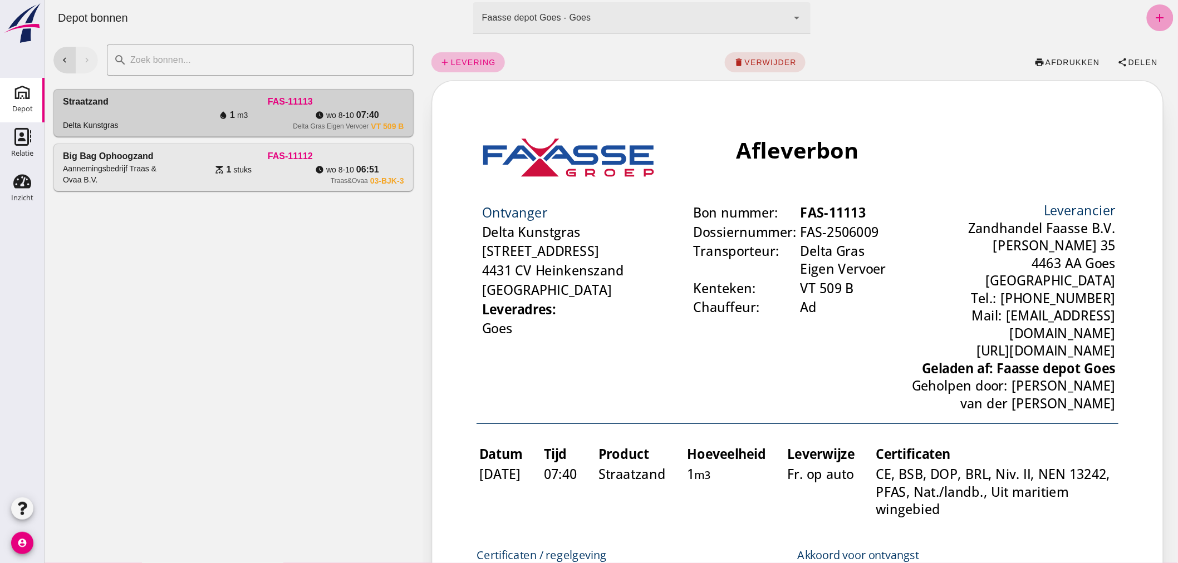
click at [1153, 12] on icon "add" at bounding box center [1159, 17] width 13 height 13
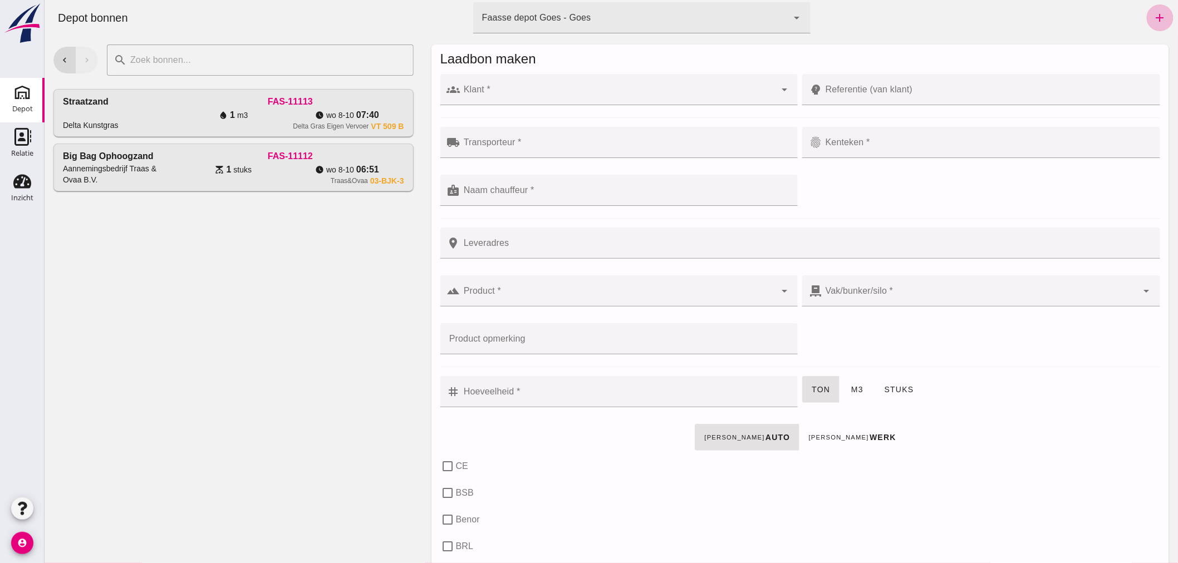
click at [523, 93] on input "Klant *" at bounding box center [618, 95] width 316 height 13
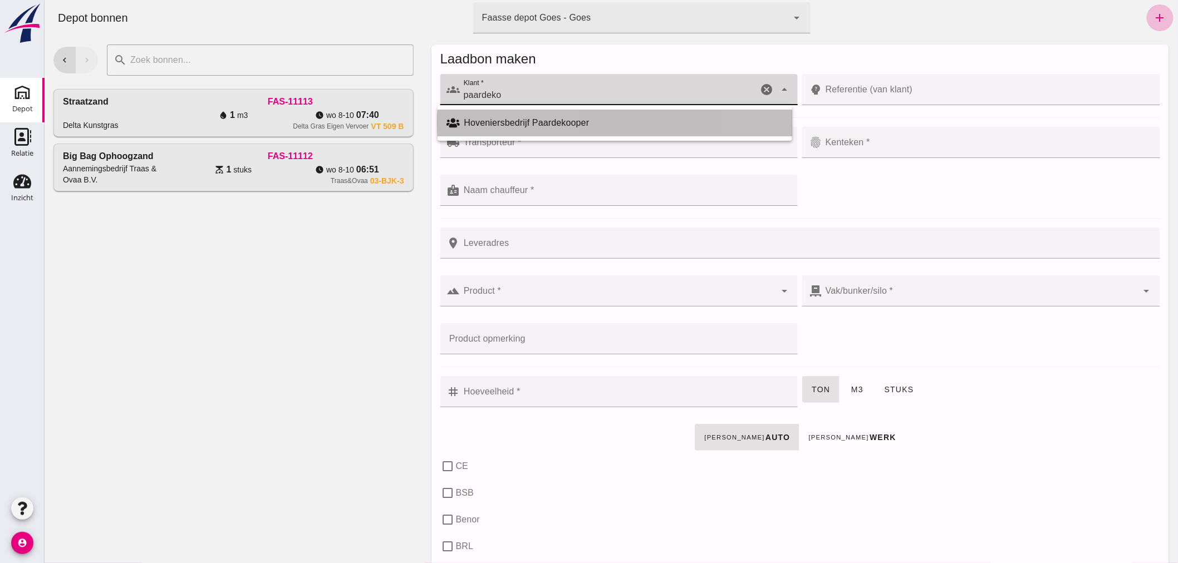
click at [518, 121] on div "Hoveniersbedrijf Paardekooper" at bounding box center [623, 122] width 319 height 13
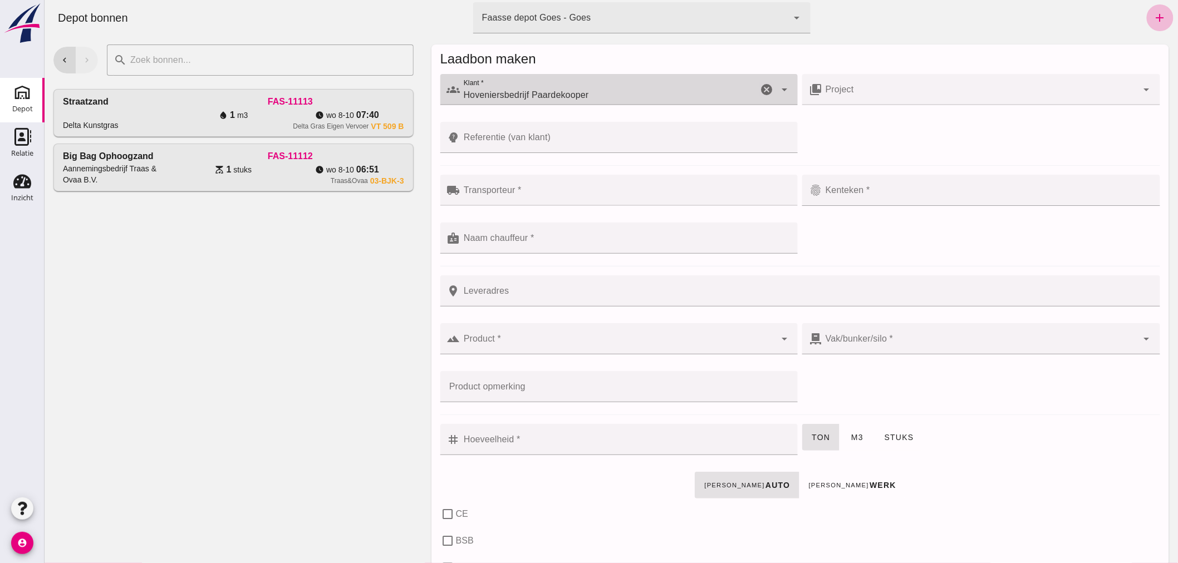
type input "Hoveniersbedrijf Paardekooper"
click at [537, 191] on input "Transporteur *" at bounding box center [625, 195] width 331 height 13
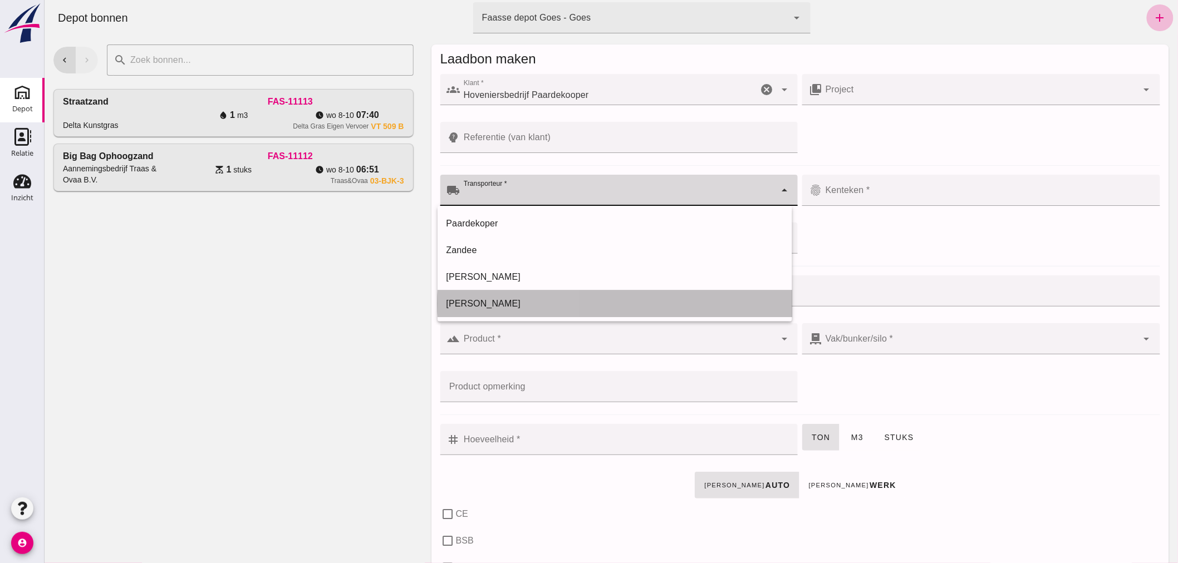
click at [485, 302] on div "[PERSON_NAME]" at bounding box center [614, 303] width 337 height 13
type input "[PERSON_NAME]"
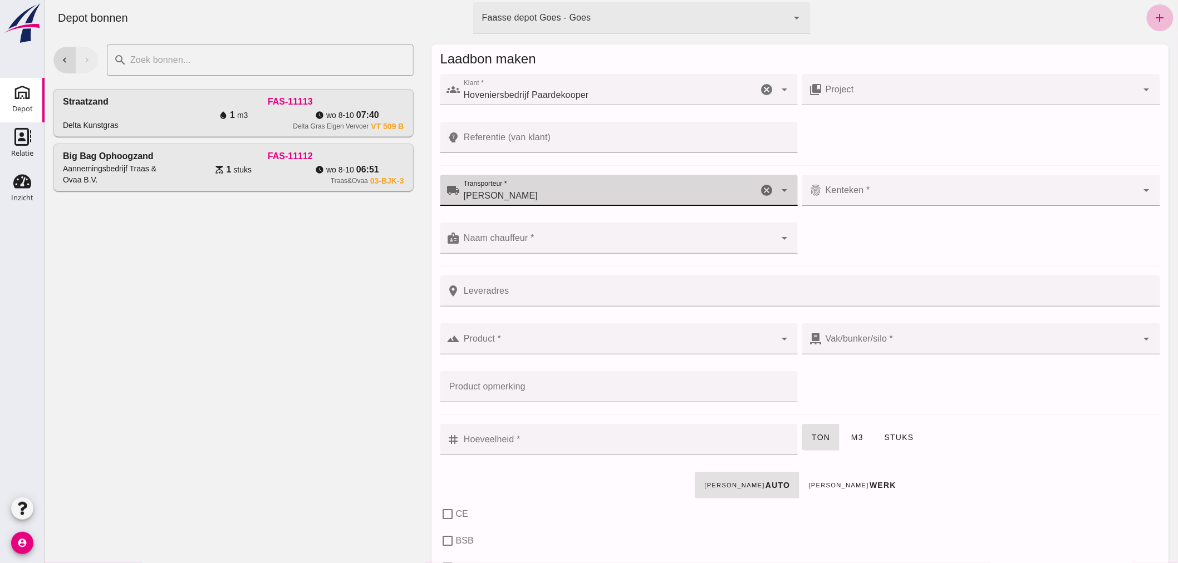
click at [877, 192] on input "Kenteken *" at bounding box center [980, 195] width 316 height 13
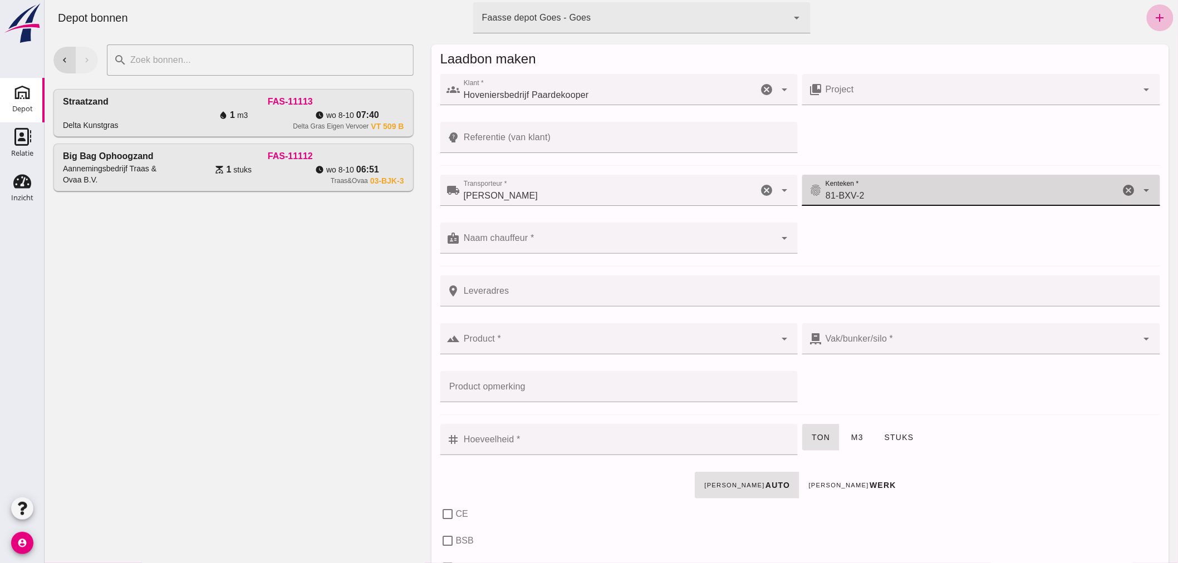
type input "81-BXV-2"
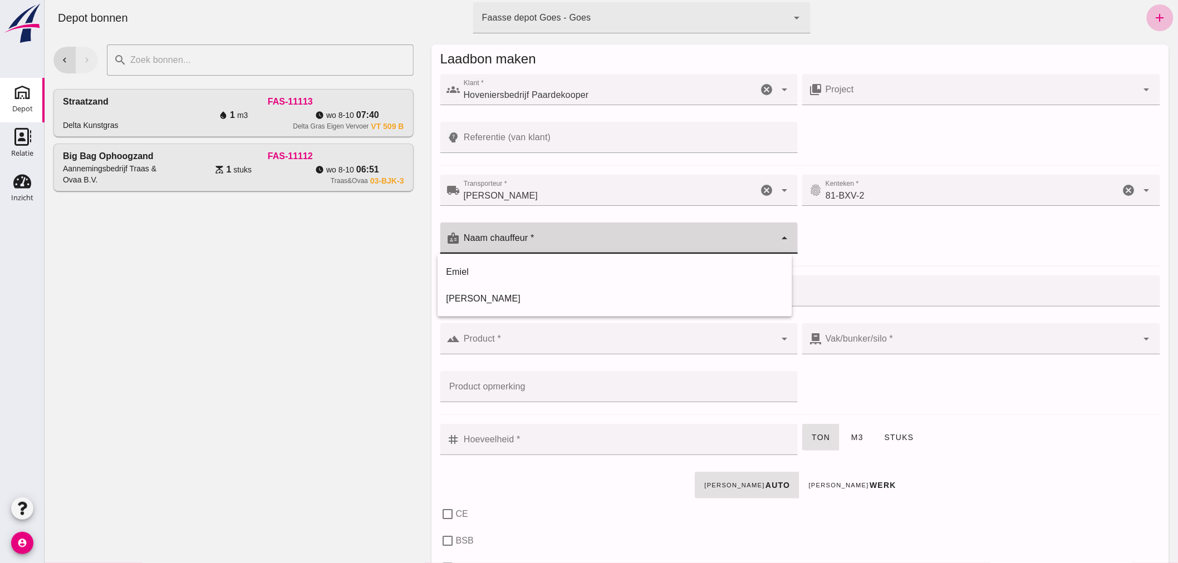
click at [542, 240] on input "Naam chauffeur *" at bounding box center [618, 243] width 316 height 13
type input "[PERSON_NAME]"
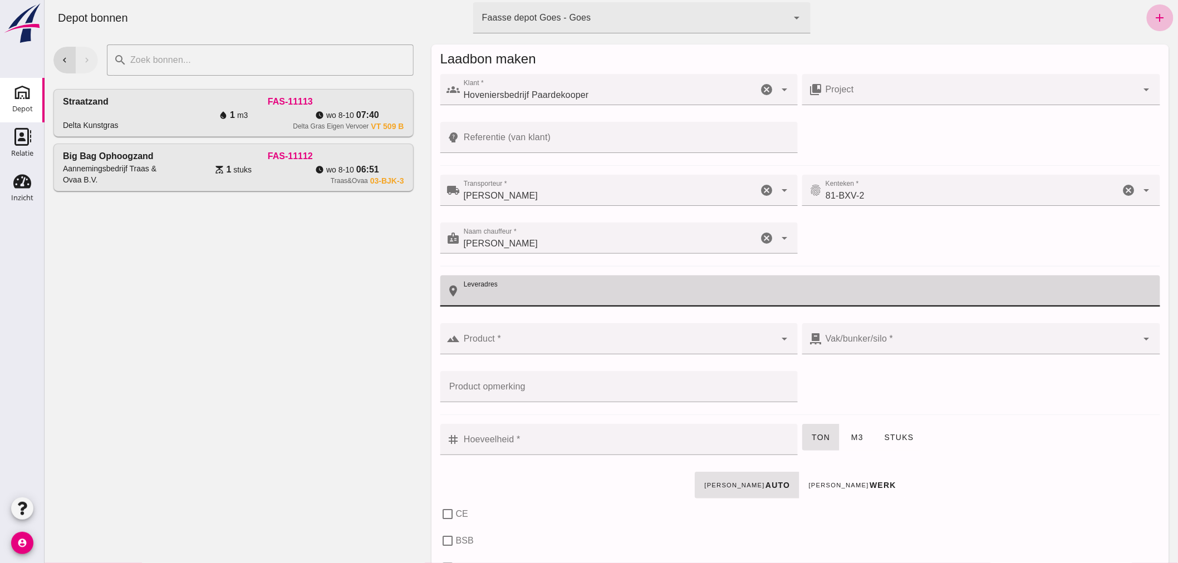
click at [522, 296] on input "Leveradres" at bounding box center [806, 291] width 693 height 31
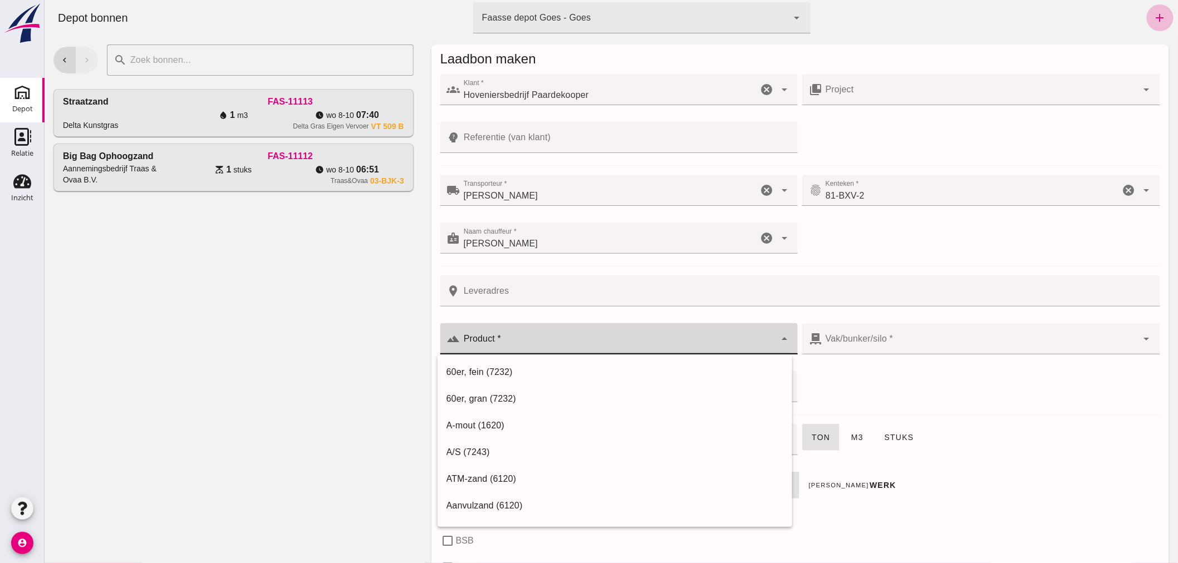
click at [526, 344] on input "Product *" at bounding box center [618, 344] width 316 height 13
click at [485, 504] on div "Ophoogzand (6120)" at bounding box center [614, 505] width 337 height 13
type input "Ophoogzand (6120)"
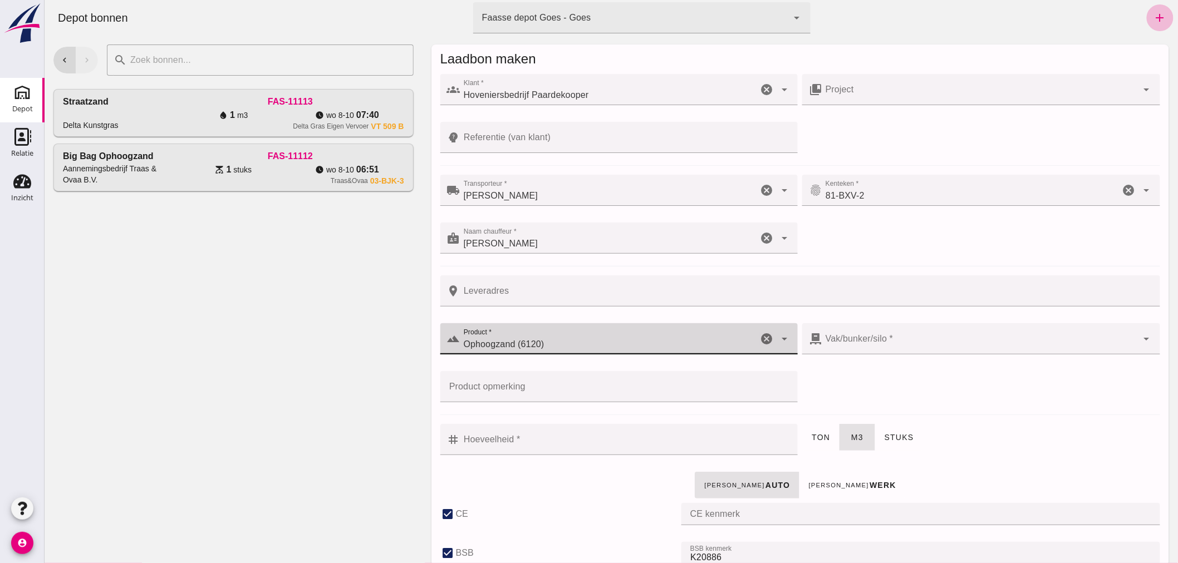
checkbox input "true"
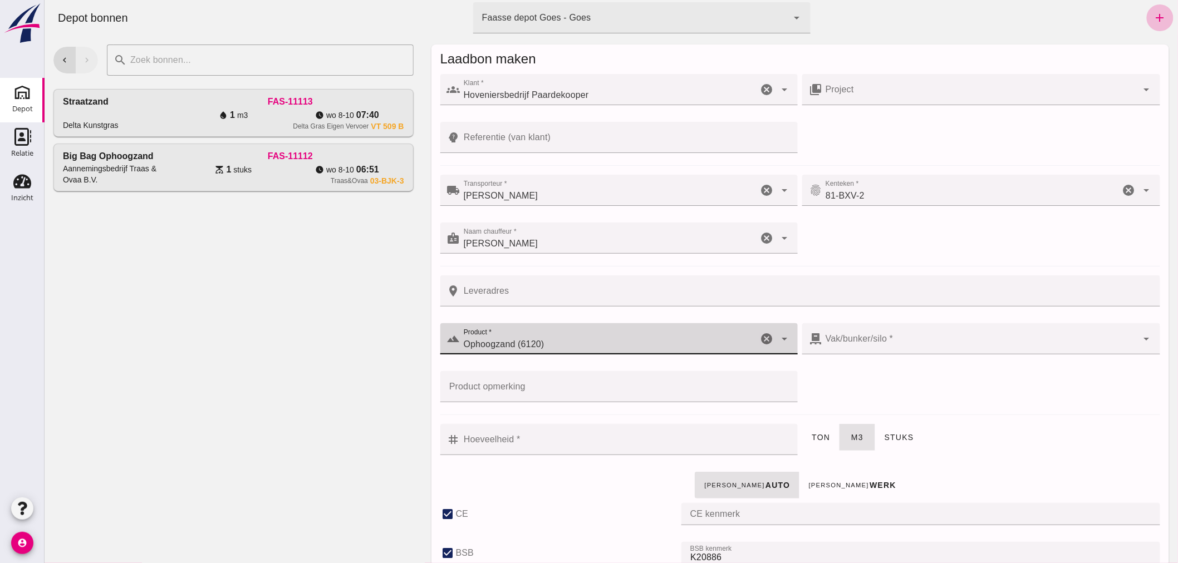
checkbox input "true"
type input "40"
type input "Ophoogzand (6120)"
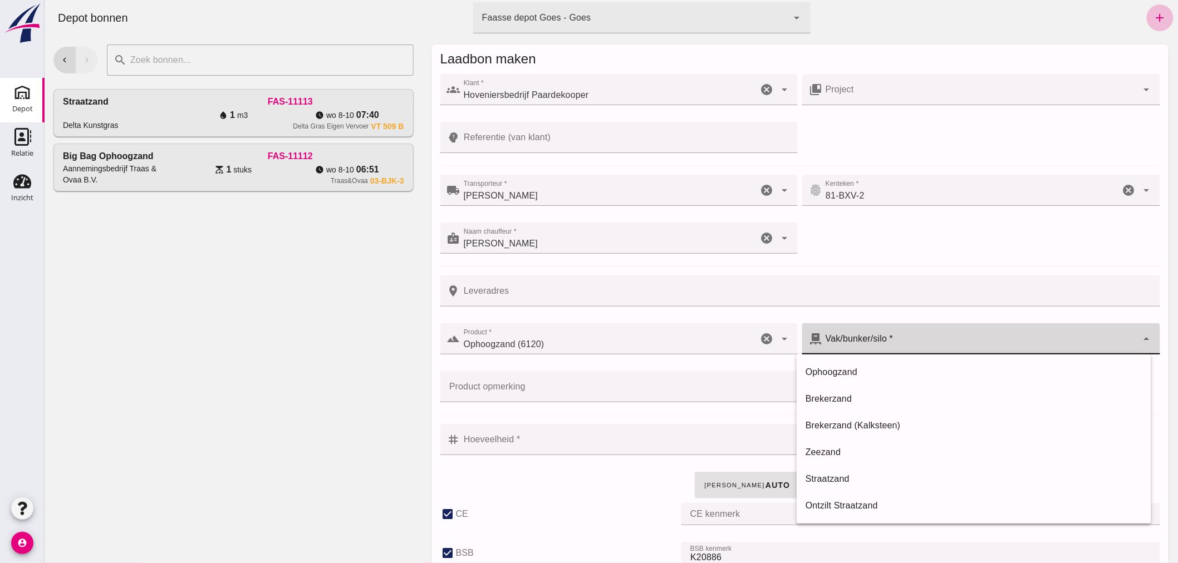
click at [899, 341] on div at bounding box center [980, 338] width 316 height 31
click at [843, 370] on div "Ophoogzand" at bounding box center [973, 372] width 337 height 13
type input "38"
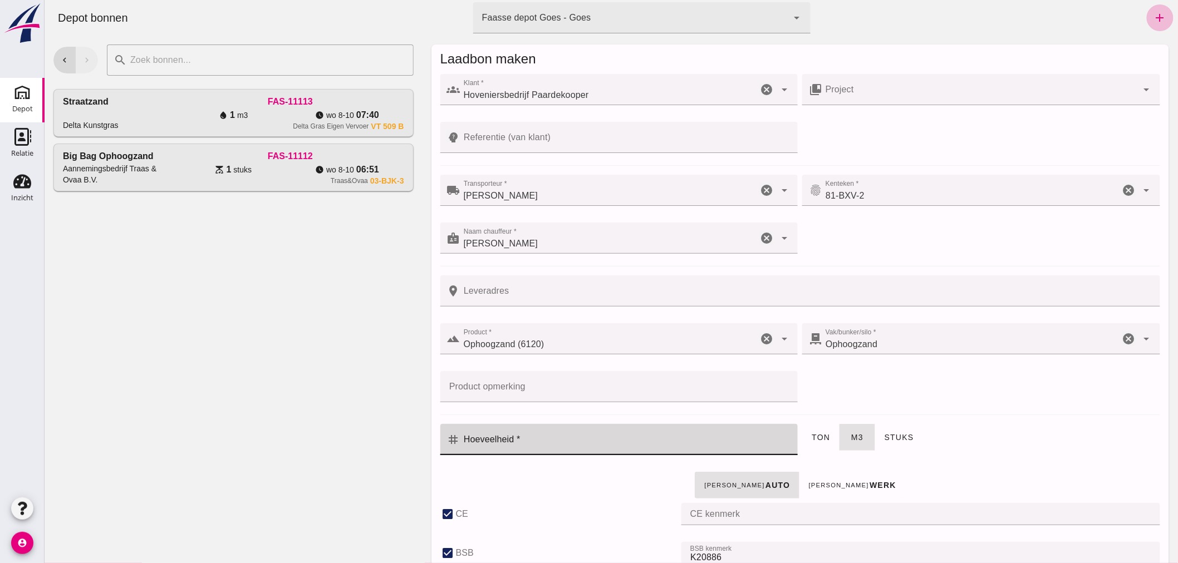
click at [591, 440] on input "Hoeveelheid *" at bounding box center [625, 439] width 331 height 31
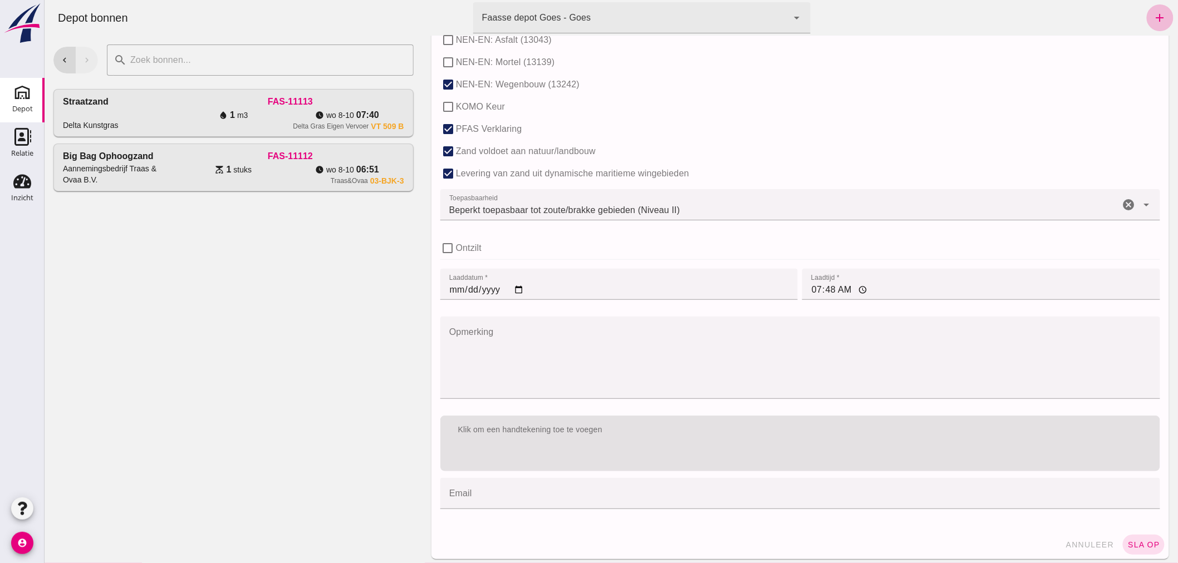
scroll to position [684, 0]
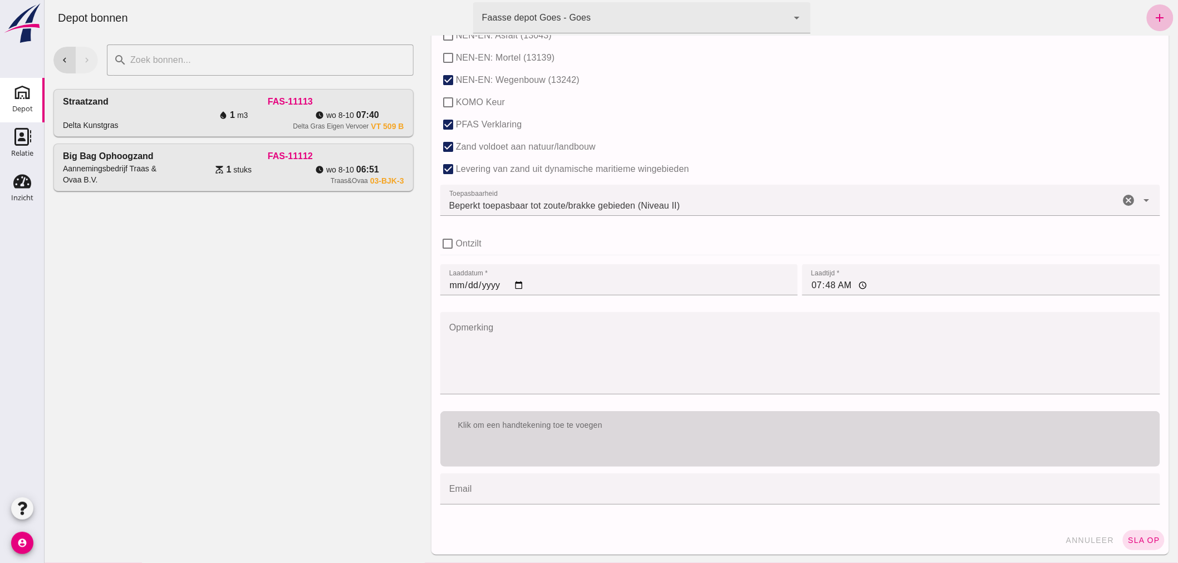
type input "24"
click at [815, 429] on div "Klik om een handtekening toe te voegen" at bounding box center [800, 425] width 702 height 11
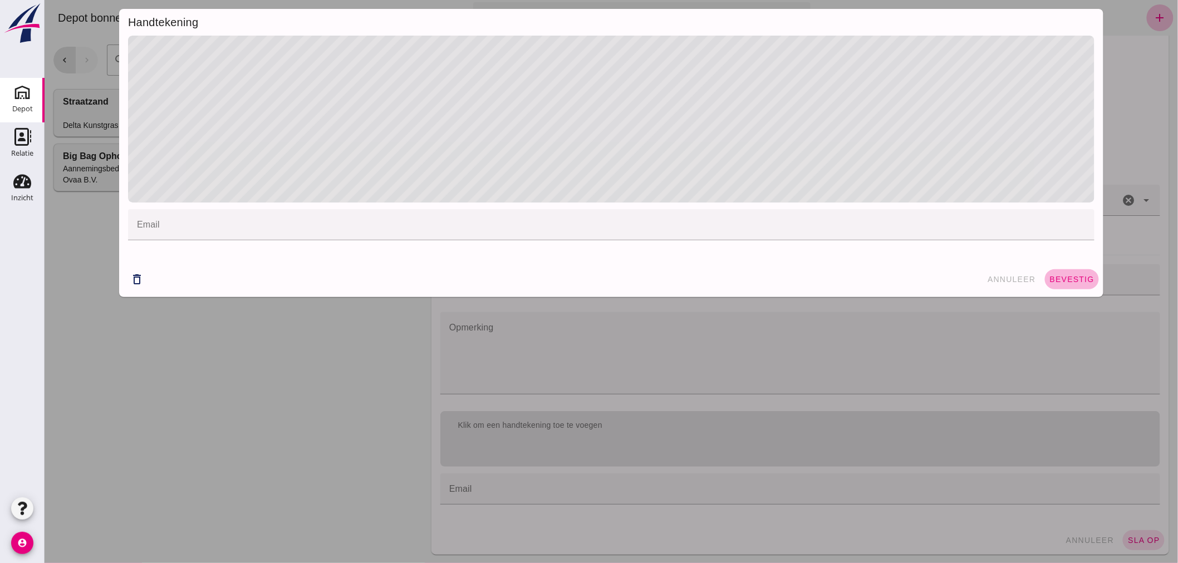
click at [1074, 279] on span "bevestig" at bounding box center [1071, 279] width 45 height 9
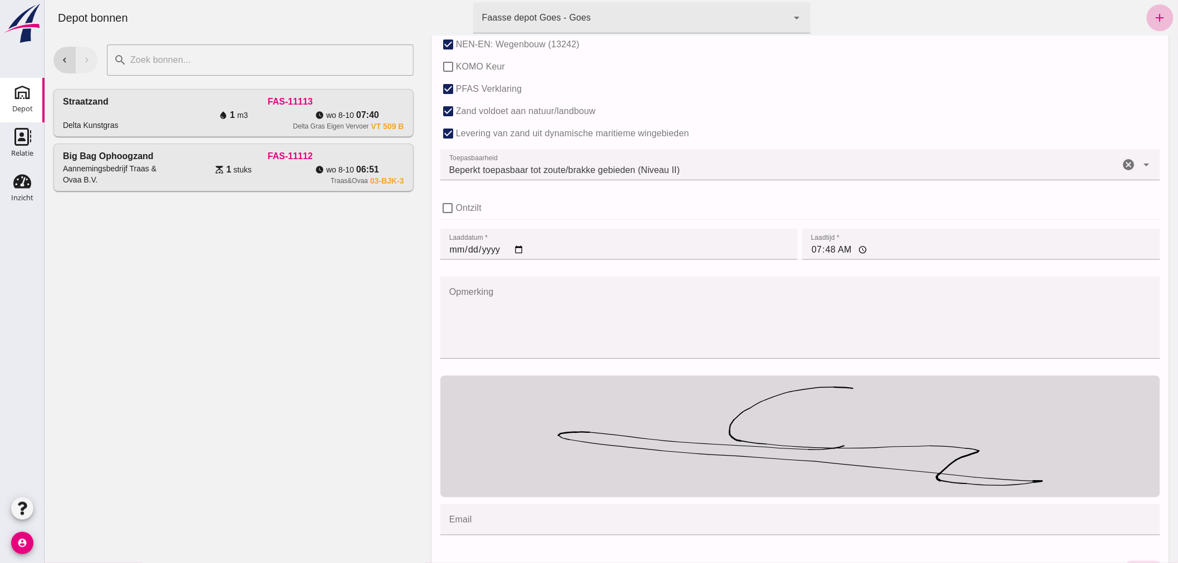
scroll to position [750, 0]
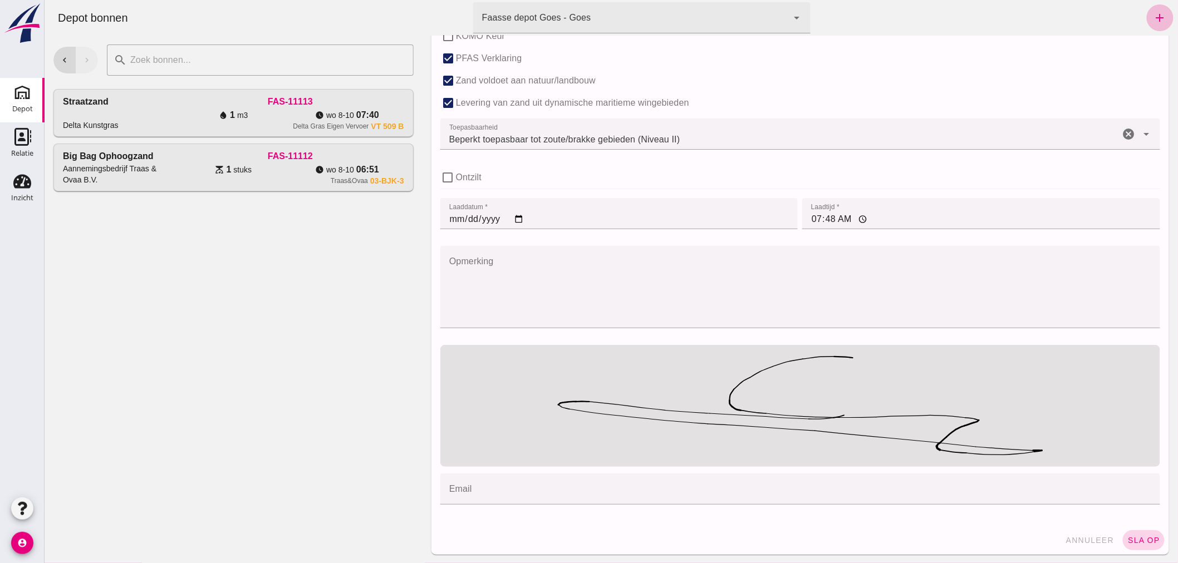
click at [1131, 536] on span "sla op" at bounding box center [1143, 540] width 33 height 9
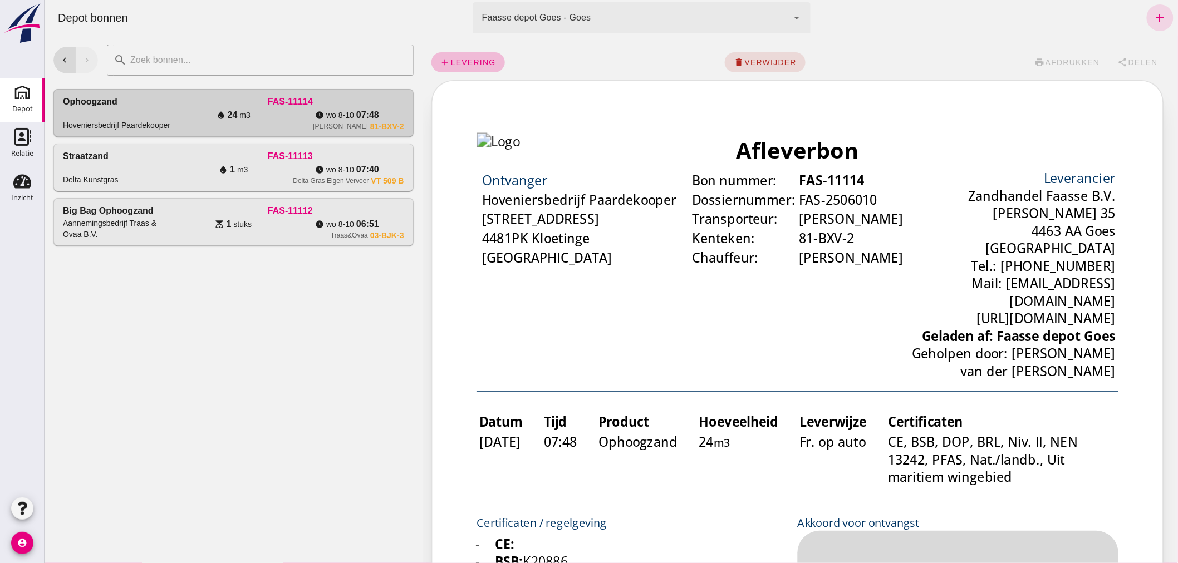
scroll to position [0, 0]
